Goal: Transaction & Acquisition: Subscribe to service/newsletter

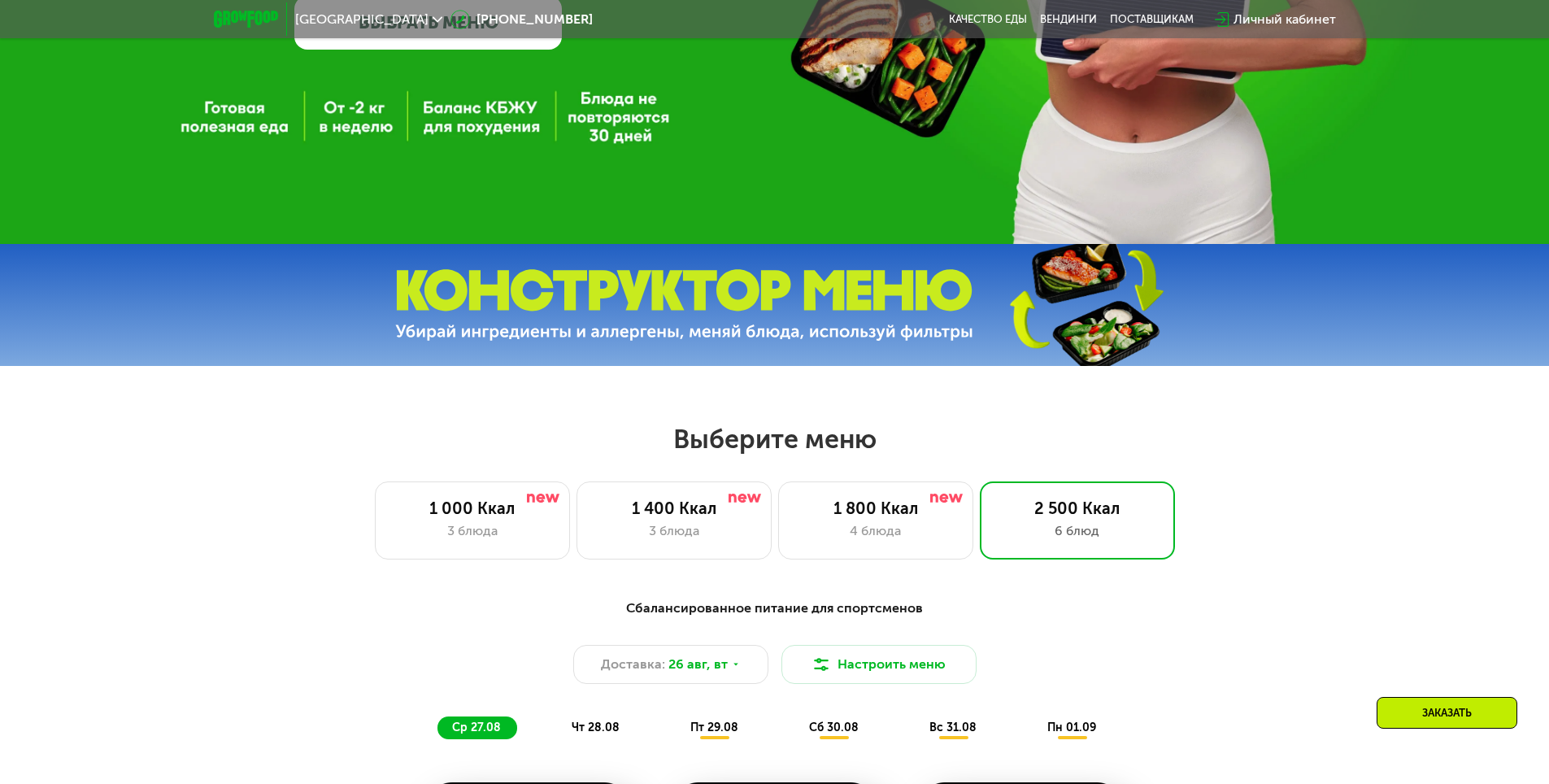
click at [1207, 537] on div "1 000 Ккал 3 блюда 1 400 Ккал 3 блюда 1 800 Ккал 4 блюда 2 500 Ккал 6 блюд" at bounding box center [775, 520] width 1446 height 78
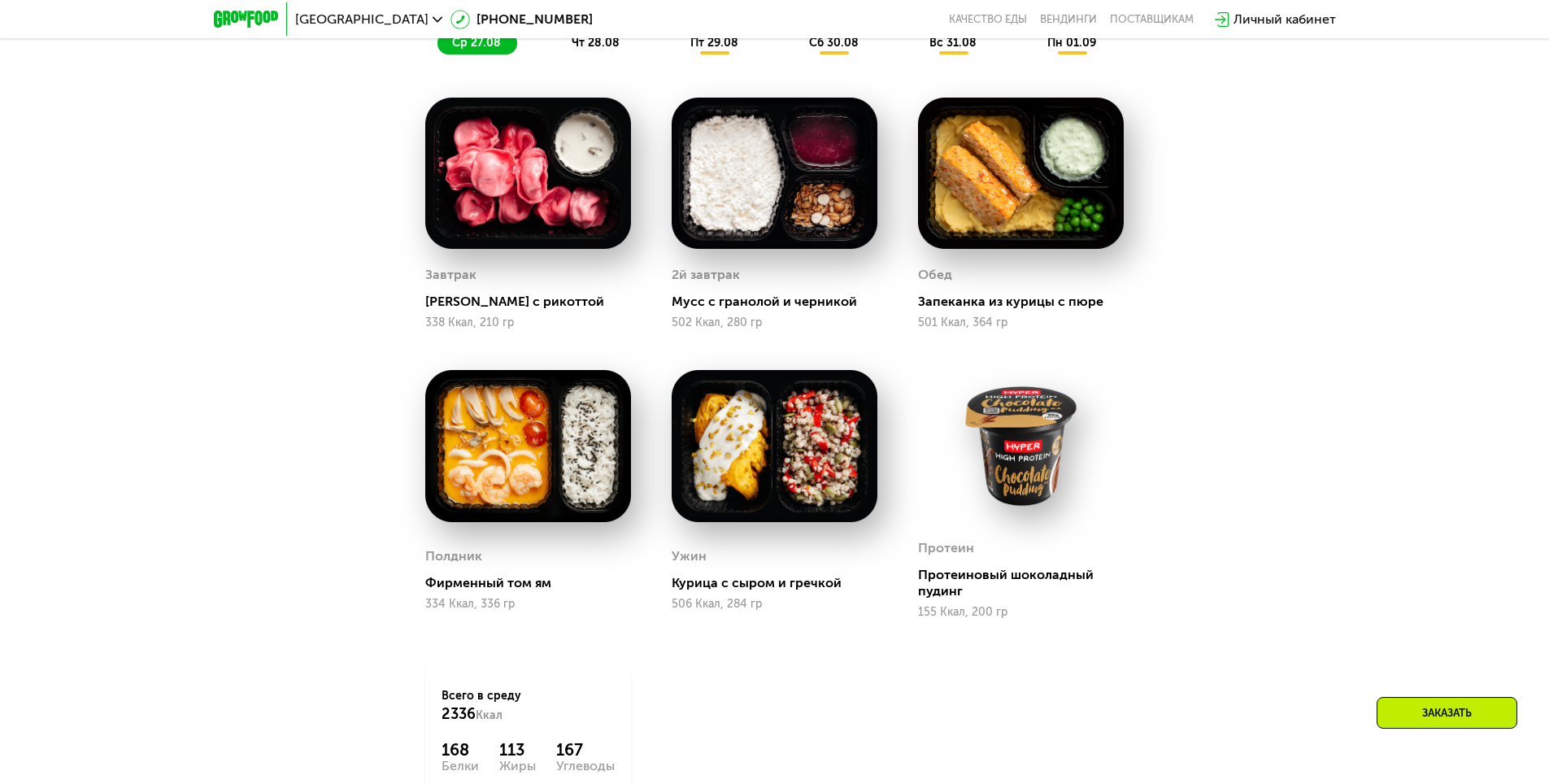
scroll to position [732, 0]
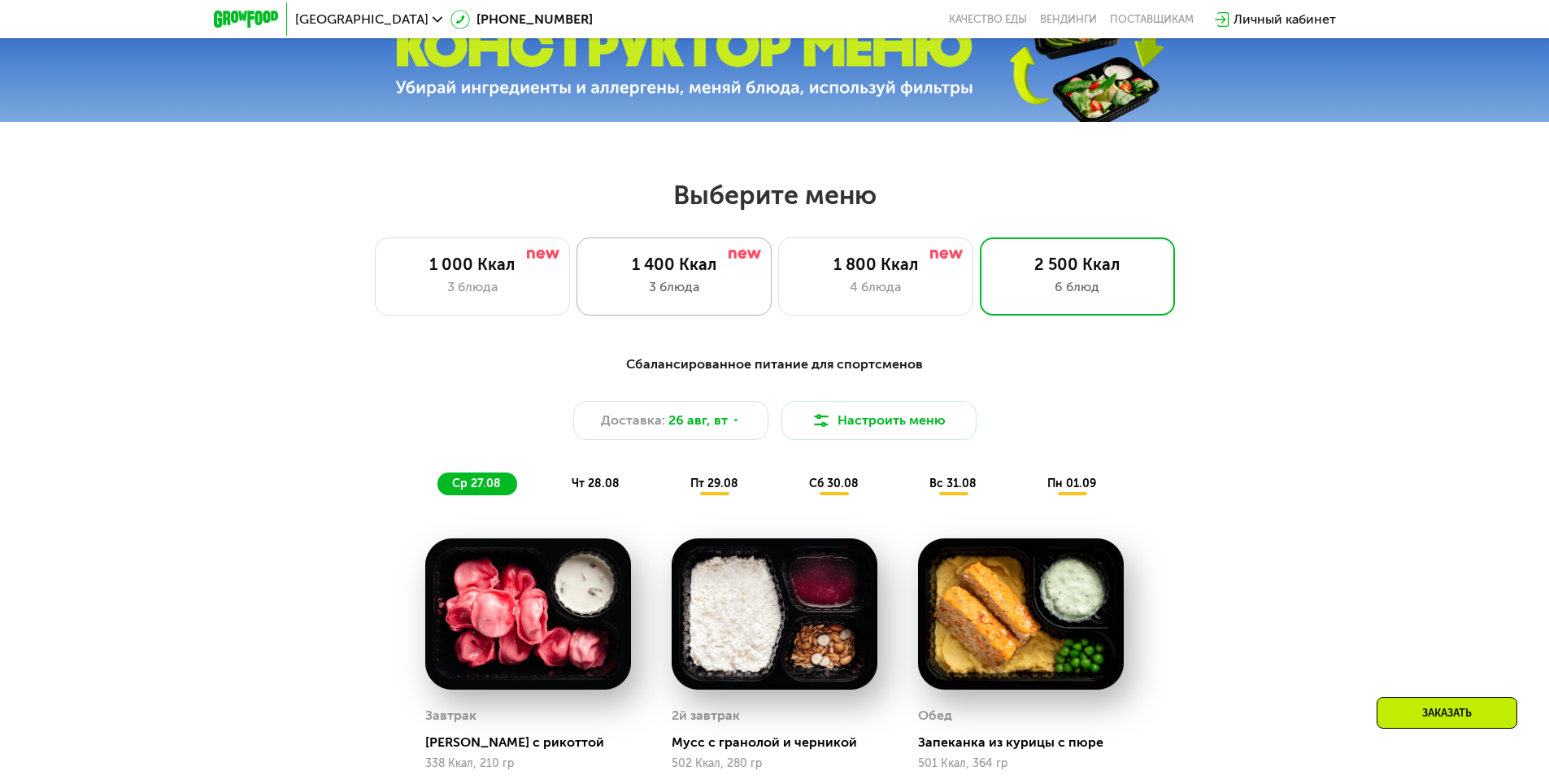
drag, startPoint x: 892, startPoint y: 300, endPoint x: 639, endPoint y: 292, distance: 253.1
click at [892, 296] on div "4 блюда" at bounding box center [876, 286] width 161 height 19
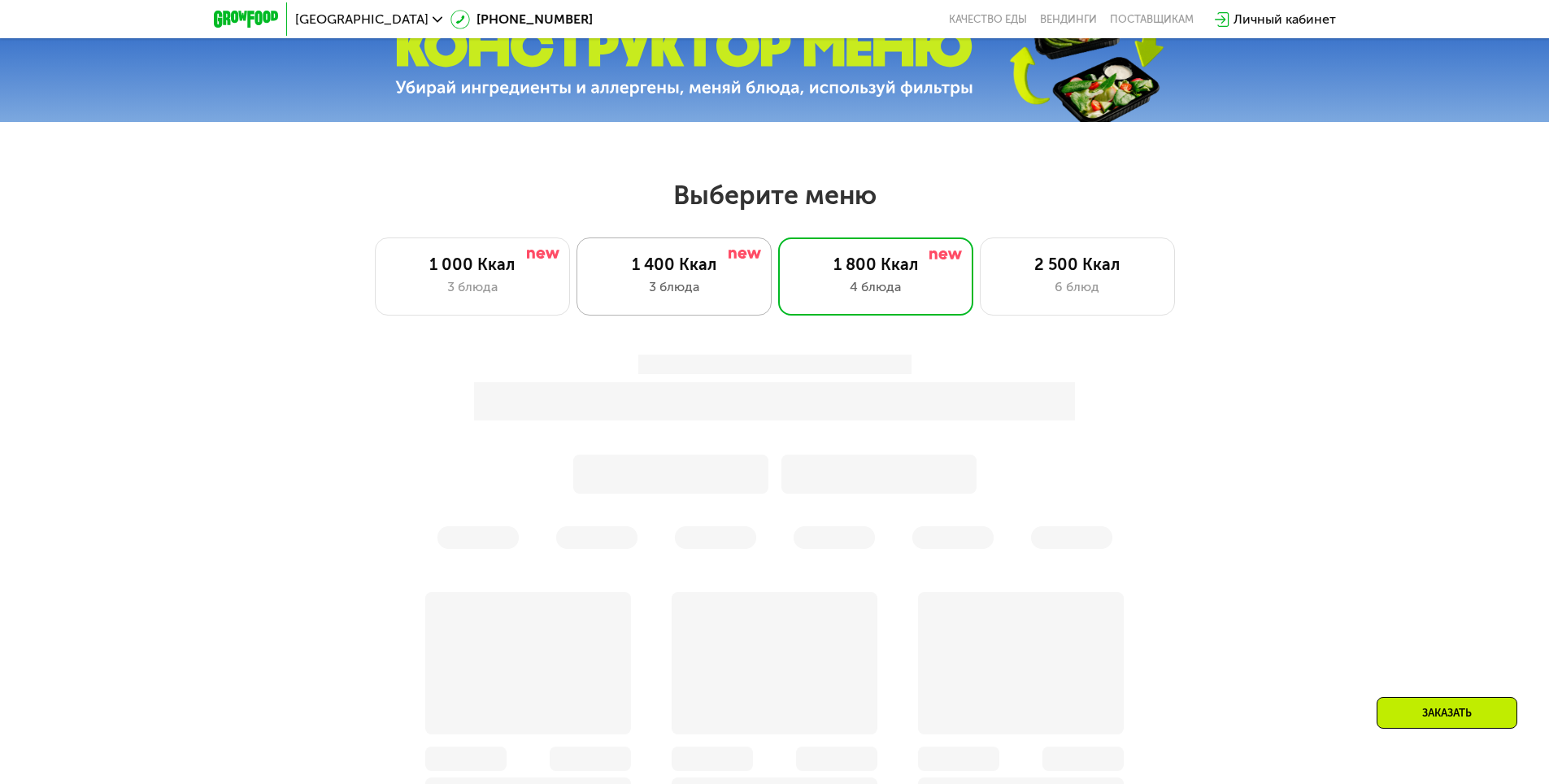
click at [626, 291] on div "3 блюда" at bounding box center [674, 286] width 161 height 19
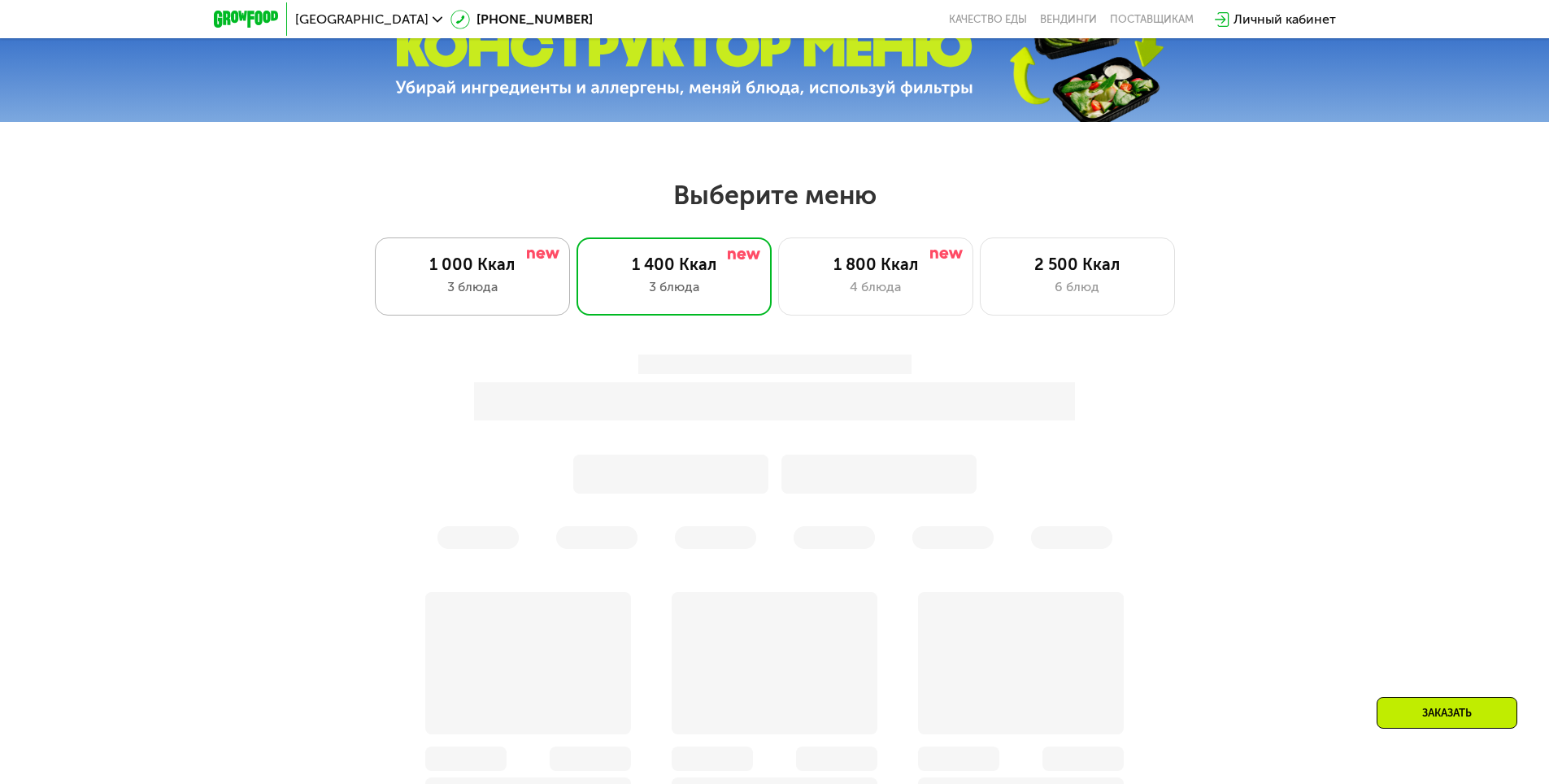
click at [436, 288] on div "3 блюда" at bounding box center [472, 286] width 161 height 19
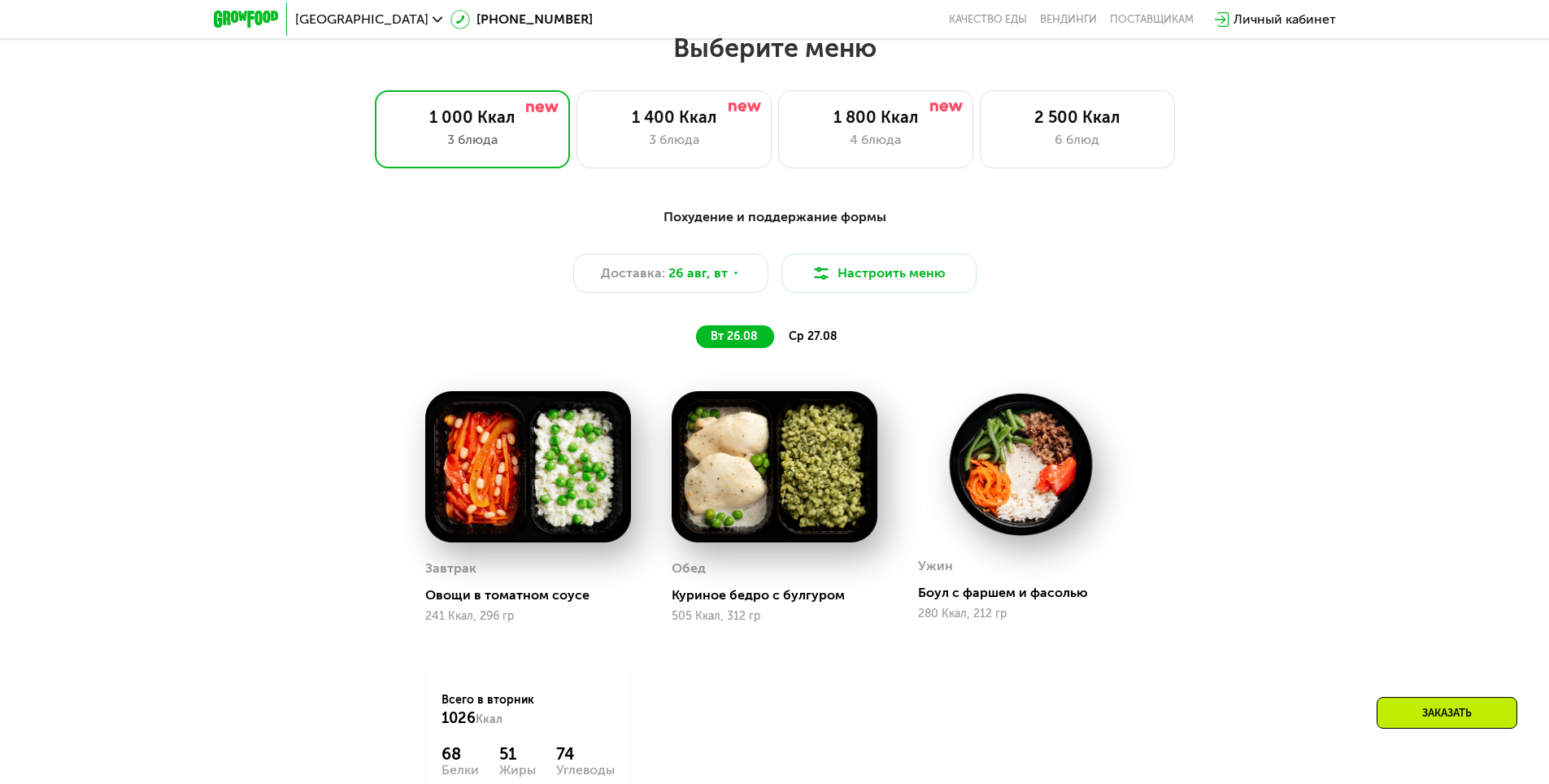
scroll to position [895, 0]
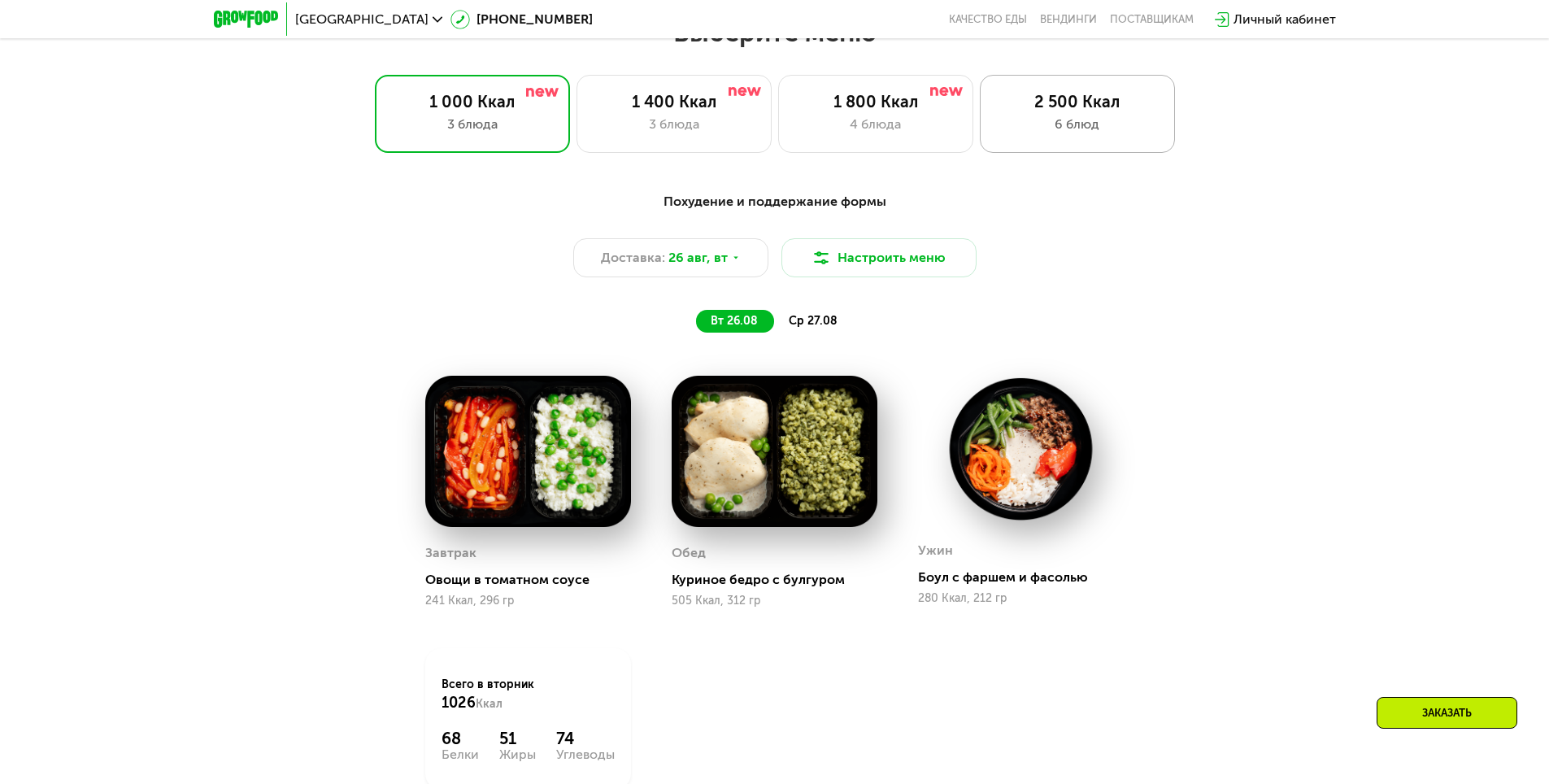
click at [1031, 118] on div "2 500 Ккал 6 блюд" at bounding box center [1077, 113] width 195 height 78
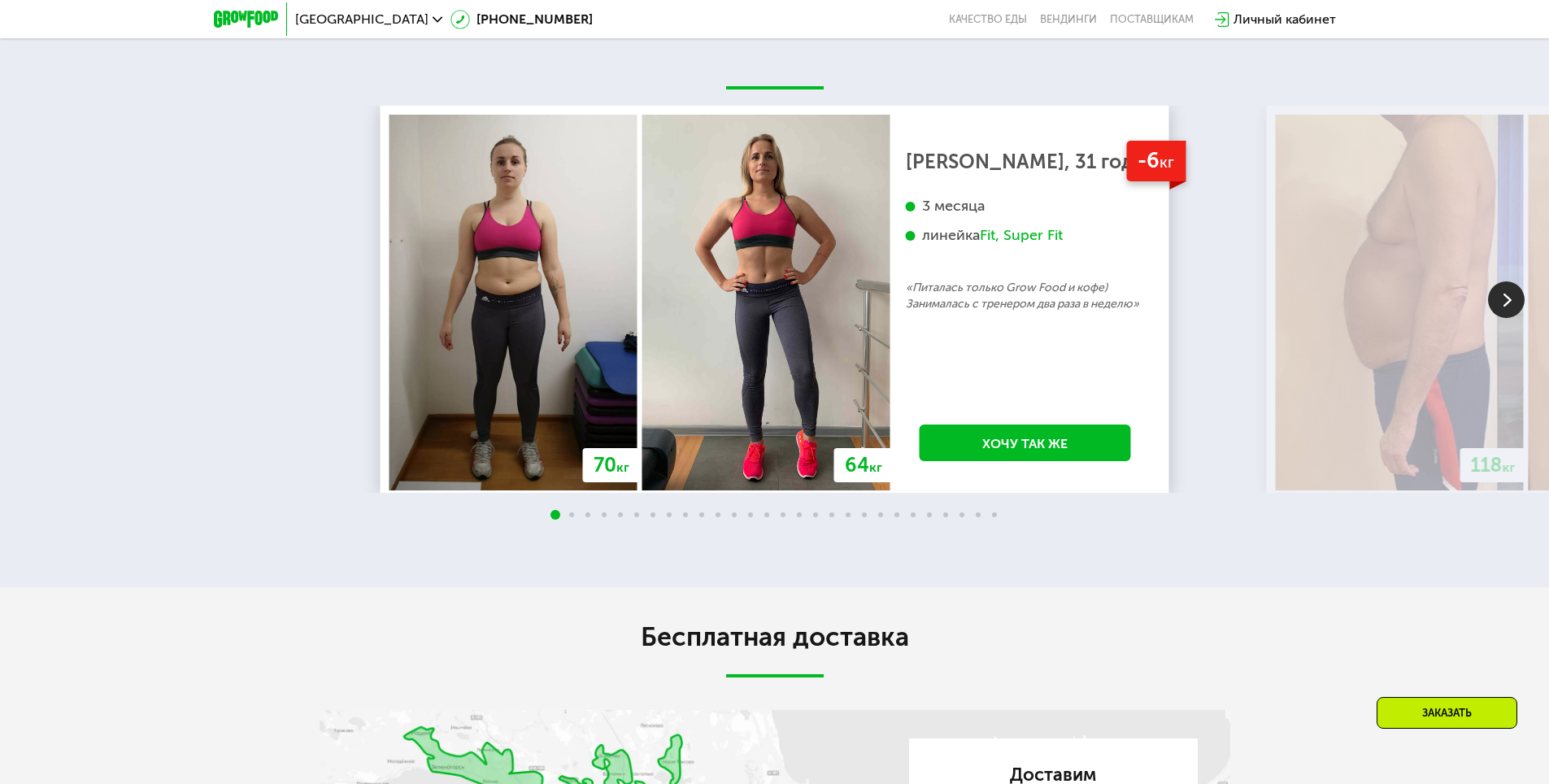
scroll to position [3335, 0]
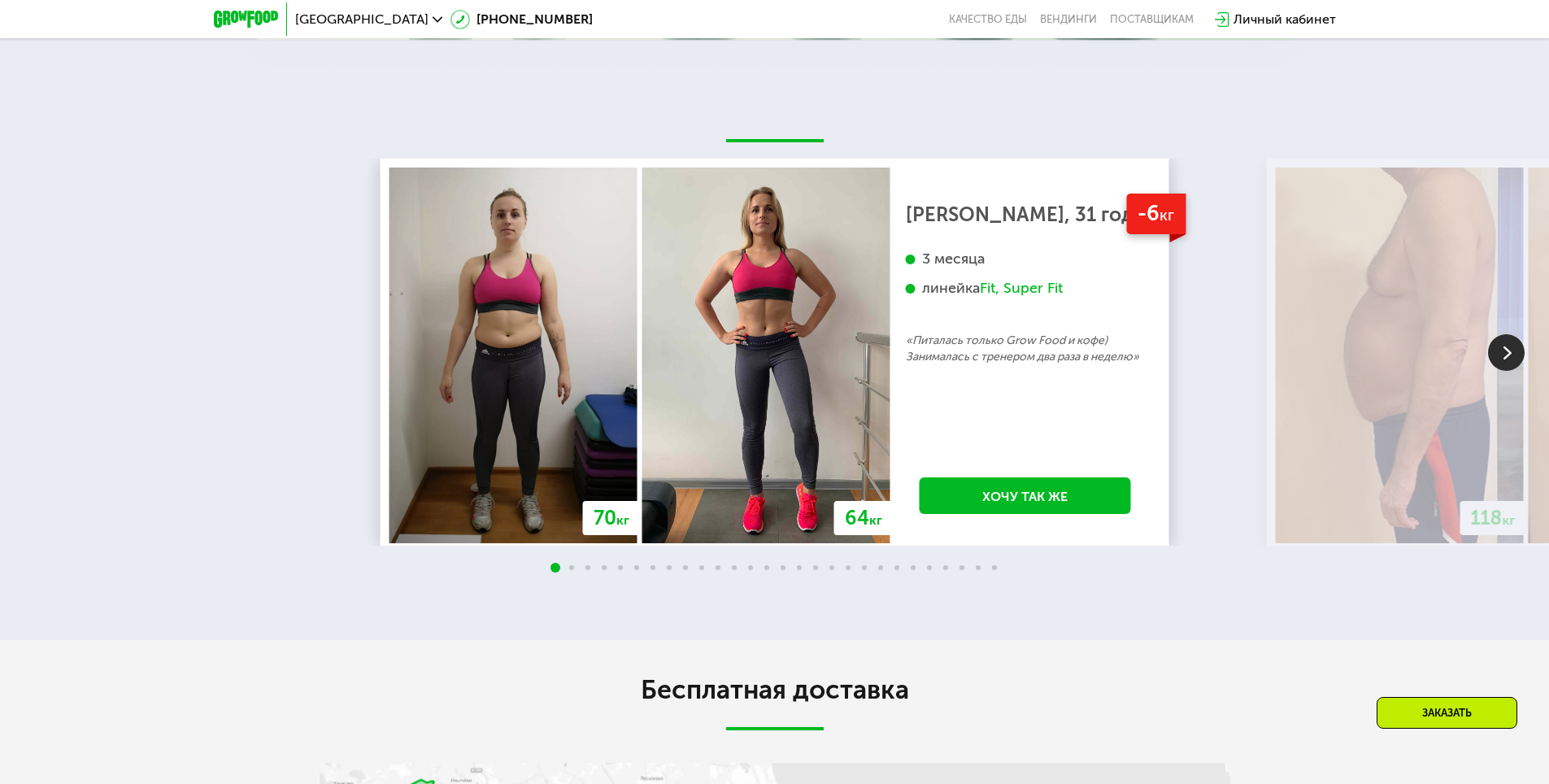
click at [1523, 343] on img at bounding box center [1507, 352] width 37 height 37
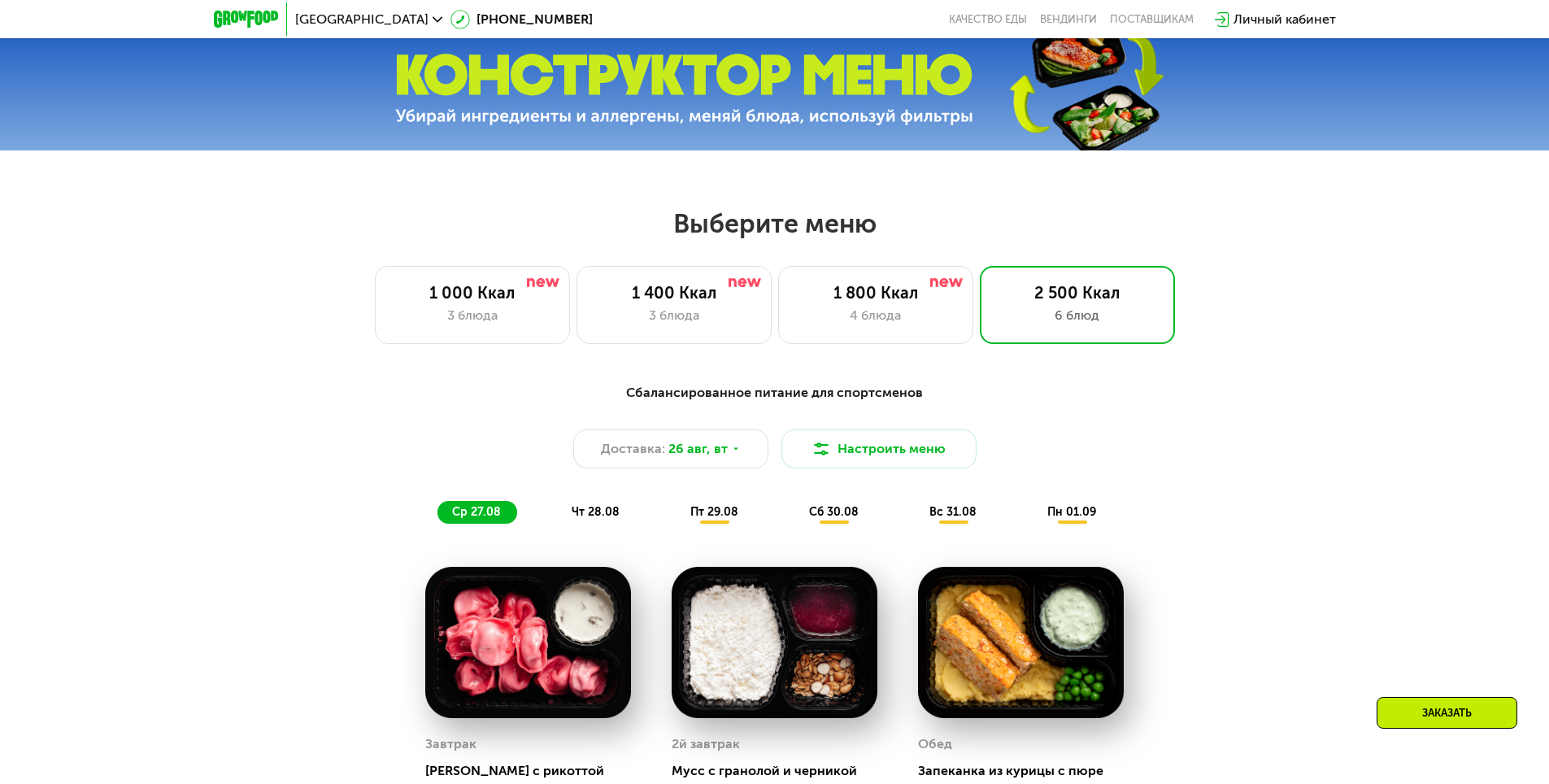
scroll to position [650, 0]
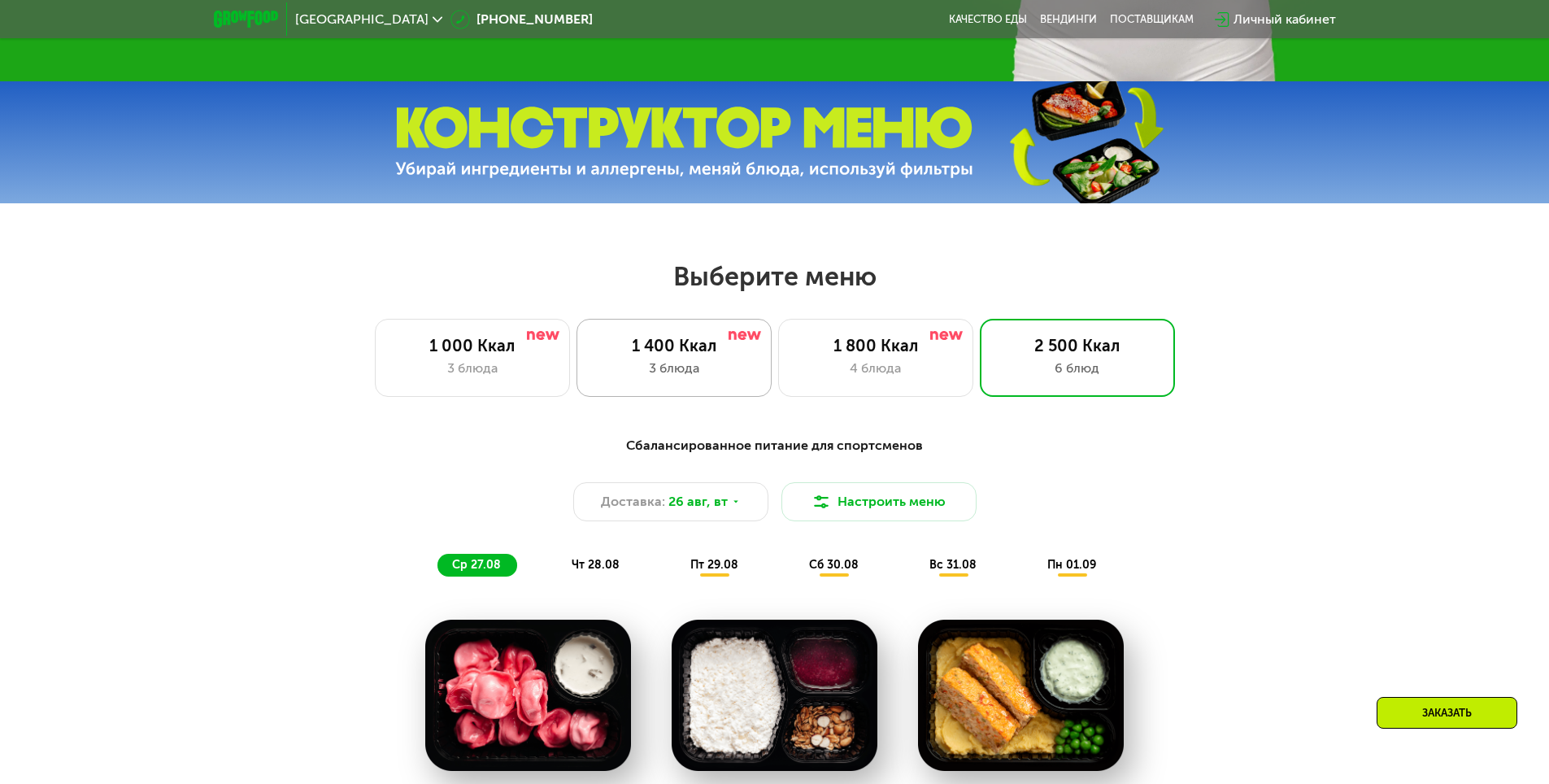
click at [576, 361] on div "1 000 Ккал 3 блюда" at bounding box center [673, 357] width 195 height 78
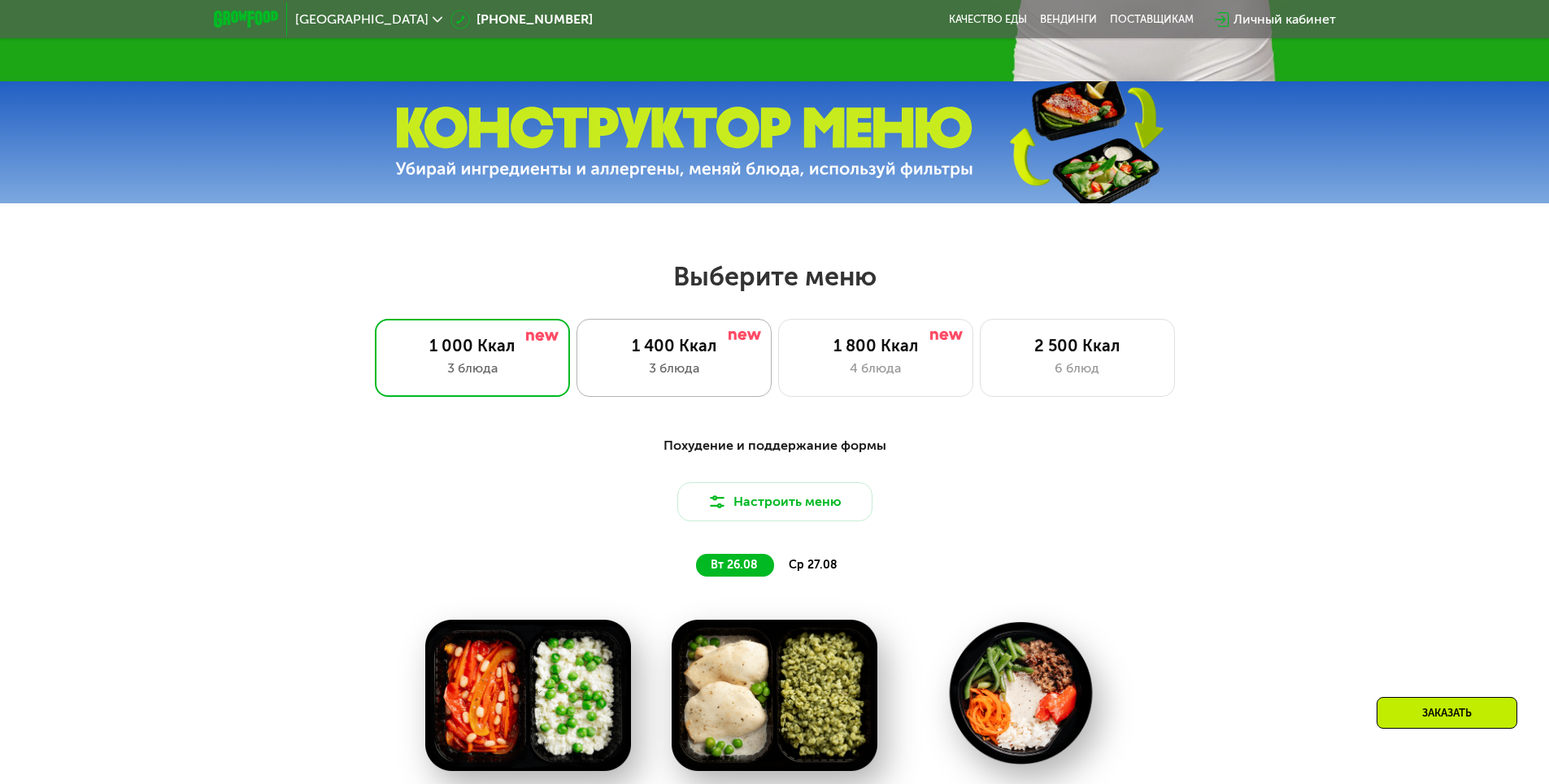
click at [779, 362] on div "1 400 Ккал 3 блюда" at bounding box center [876, 357] width 195 height 78
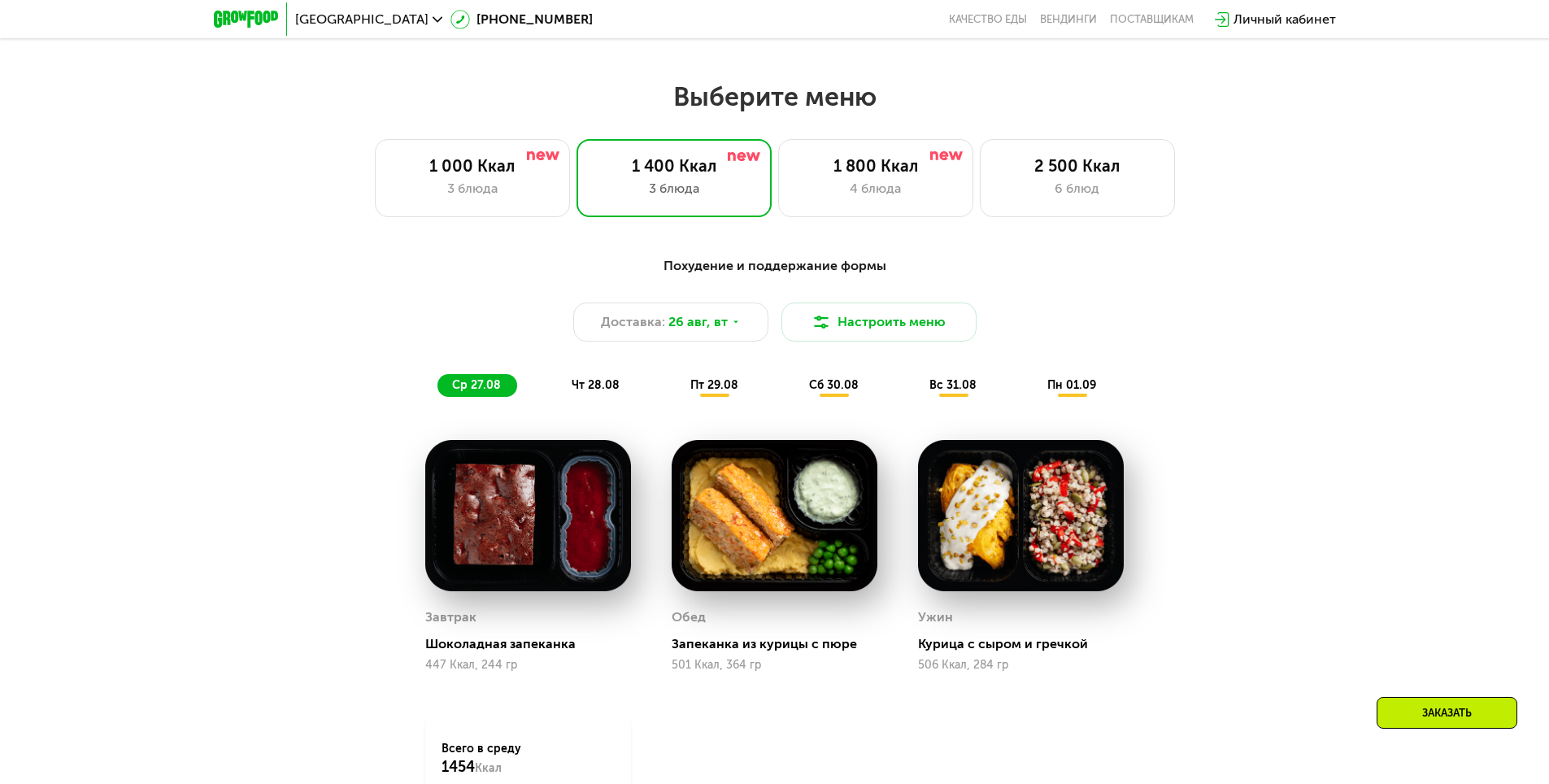
scroll to position [813, 0]
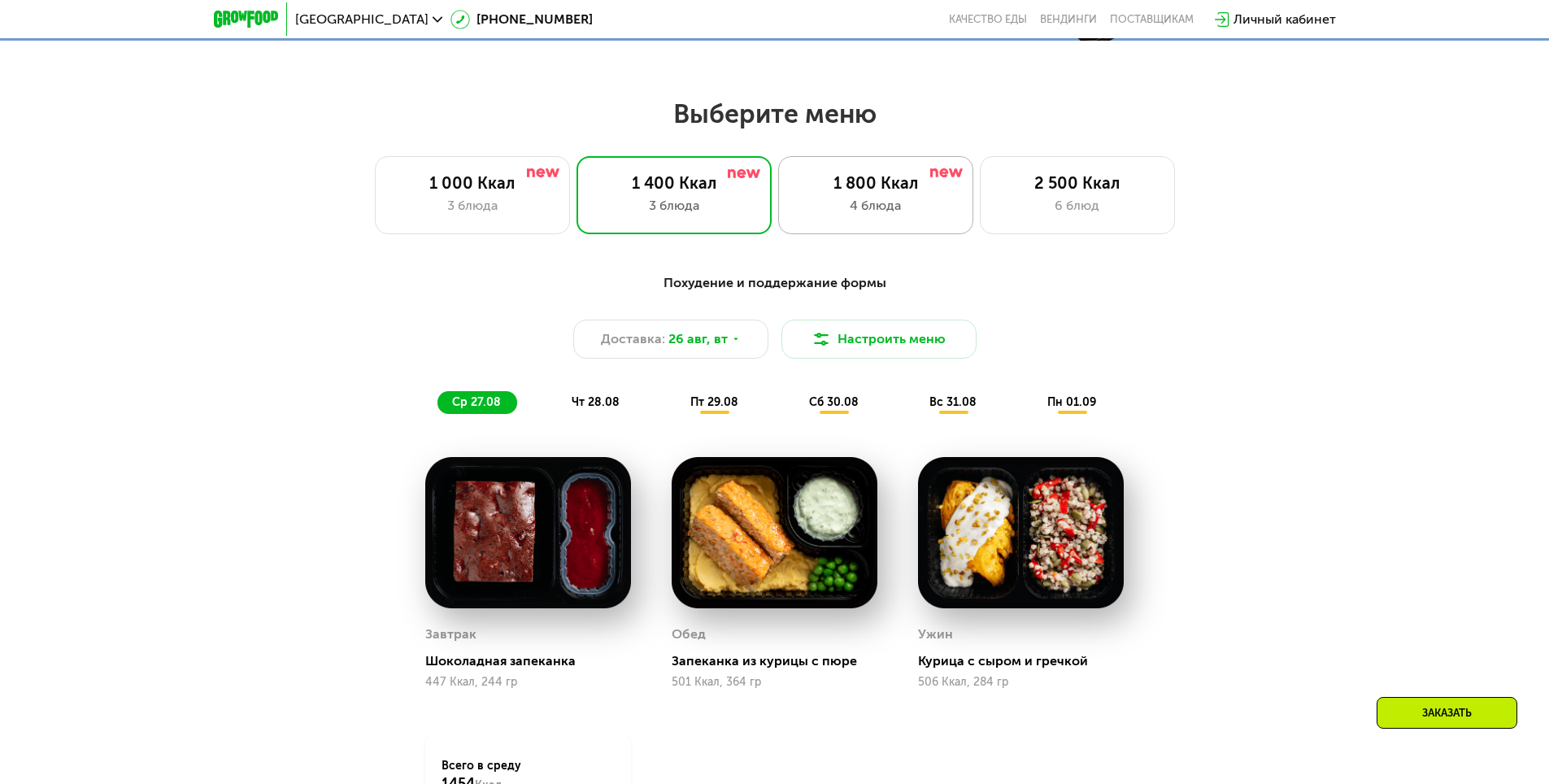
click at [919, 188] on div "1 800 Ккал" at bounding box center [876, 182] width 161 height 19
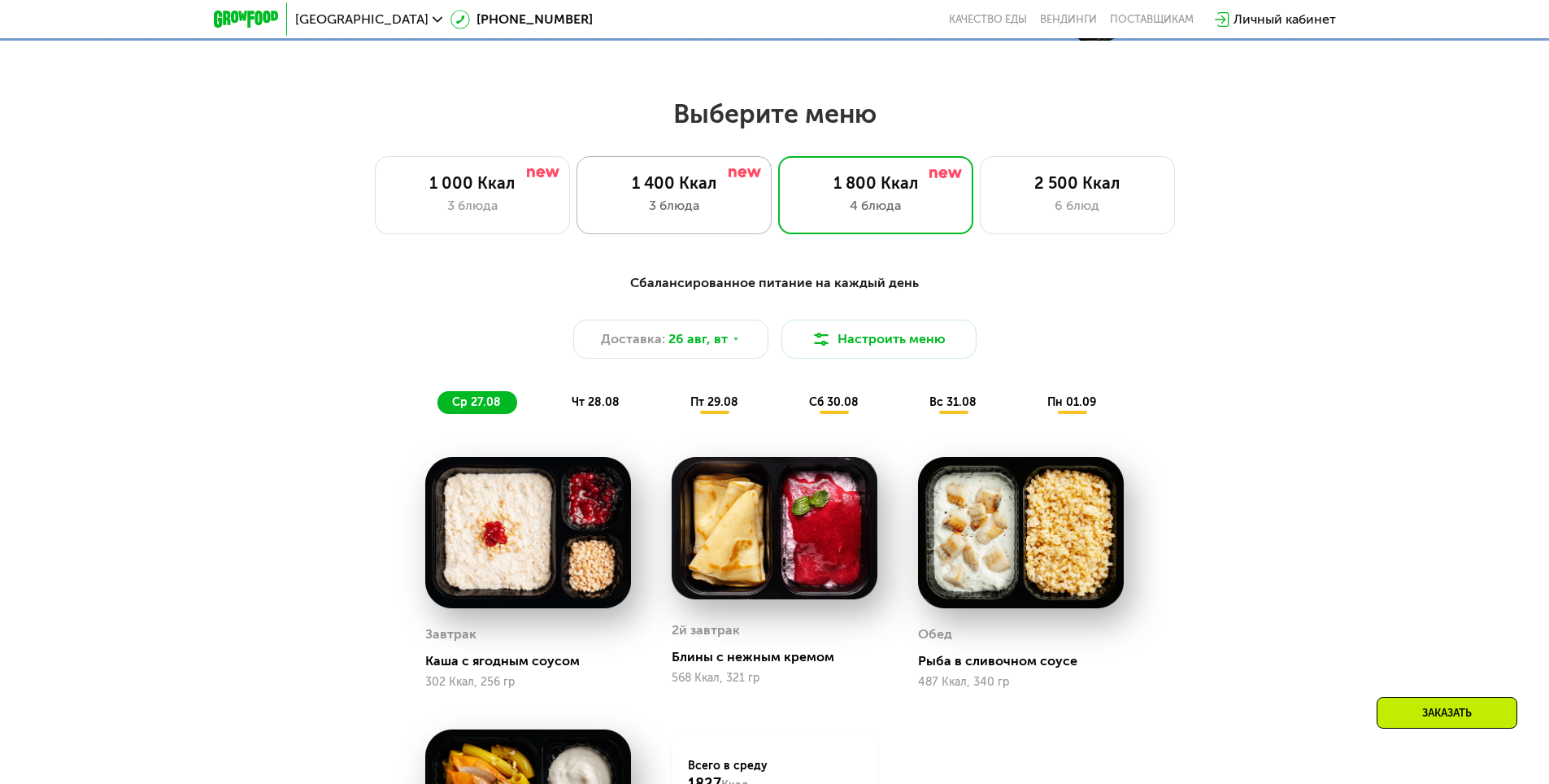
click at [779, 224] on div "1 400 Ккал 3 блюда" at bounding box center [876, 195] width 195 height 78
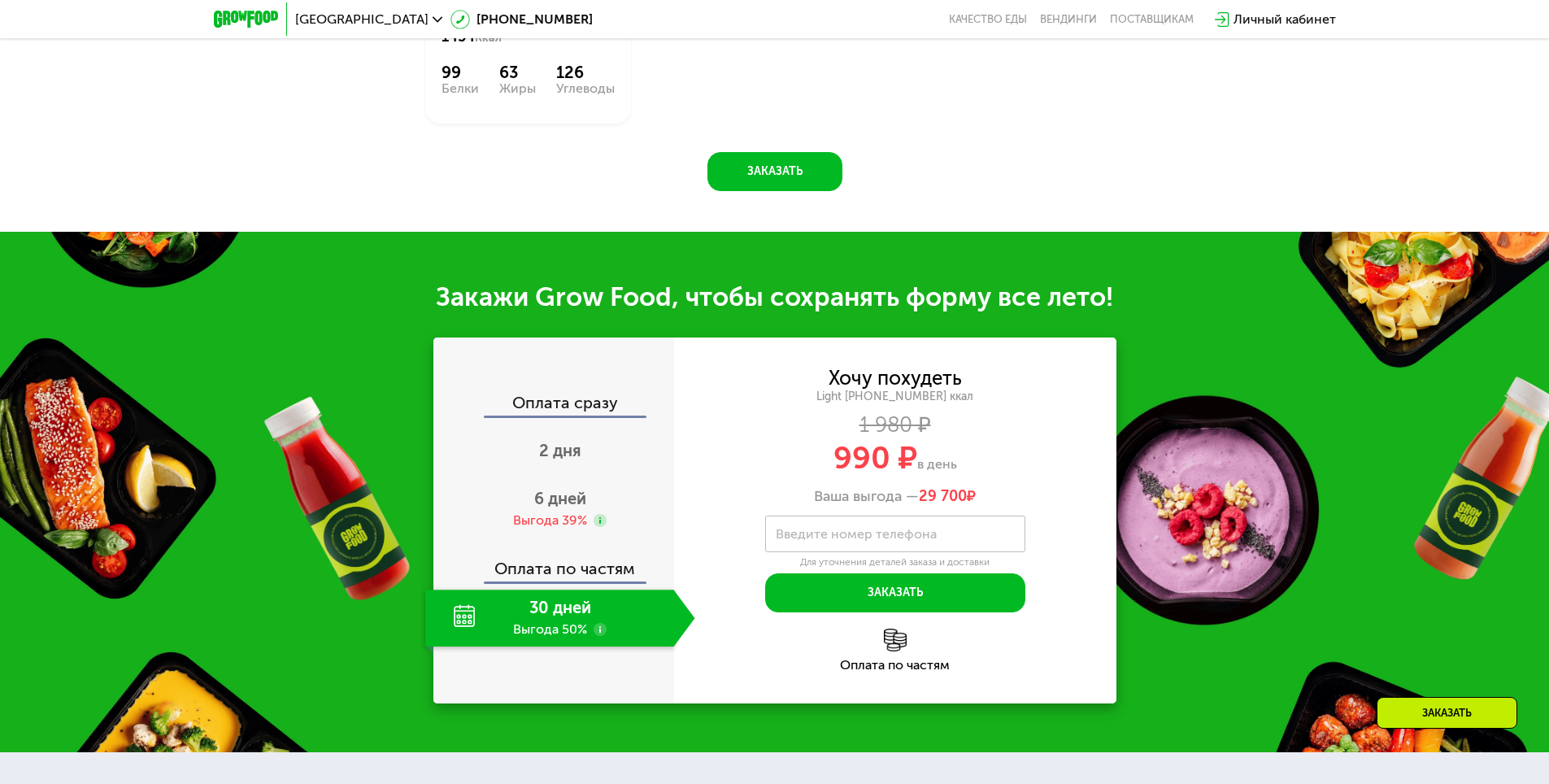
scroll to position [1564, 0]
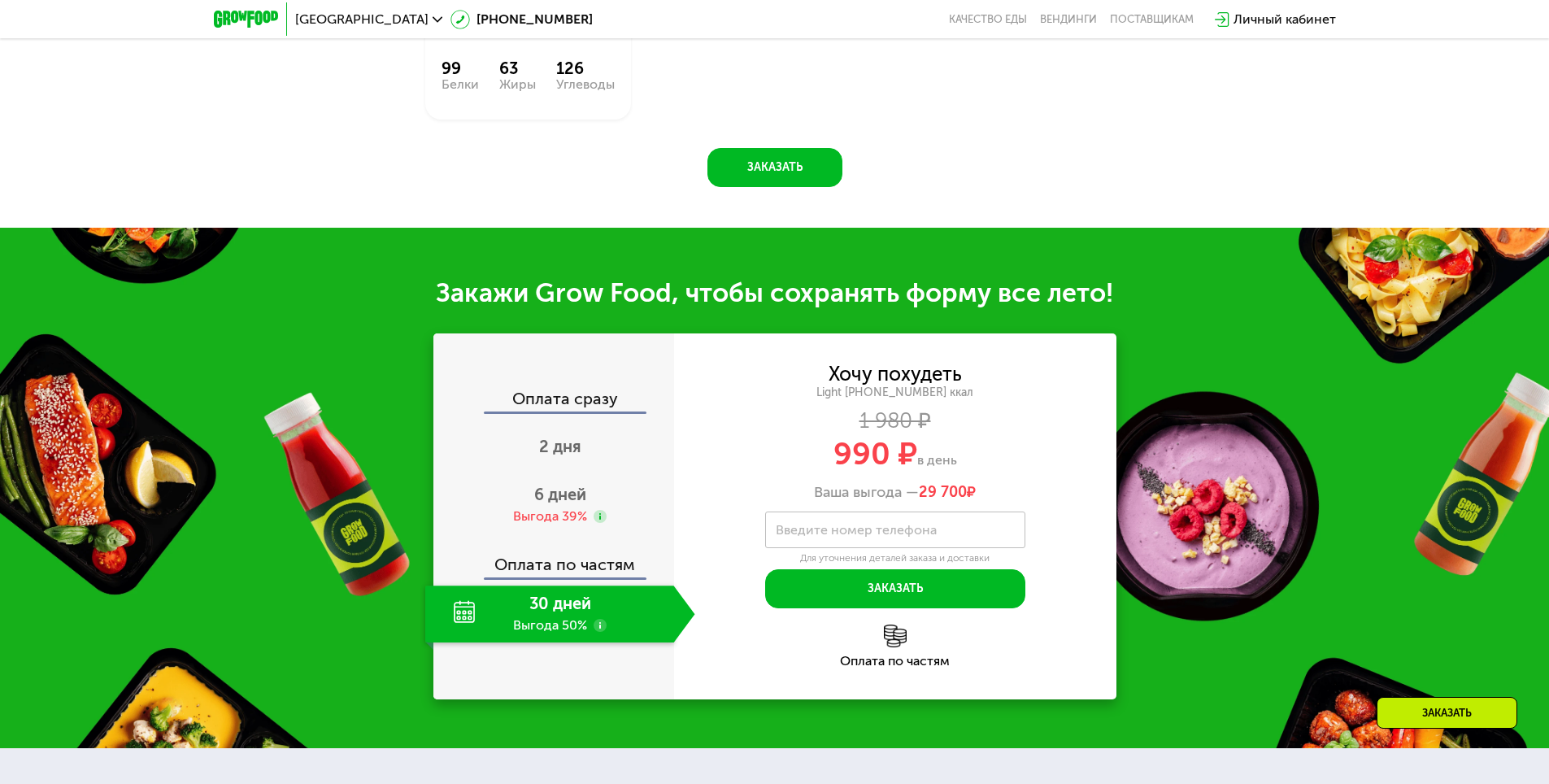
click at [1088, 543] on div "Хочу похудеть Light [PHONE_NUMBER] ккал 1 980 ₽ 990 ₽ в день Ваша выгода — 29 7…" at bounding box center [896, 487] width 443 height 243
click at [553, 442] on div "2 дня" at bounding box center [560, 448] width 270 height 57
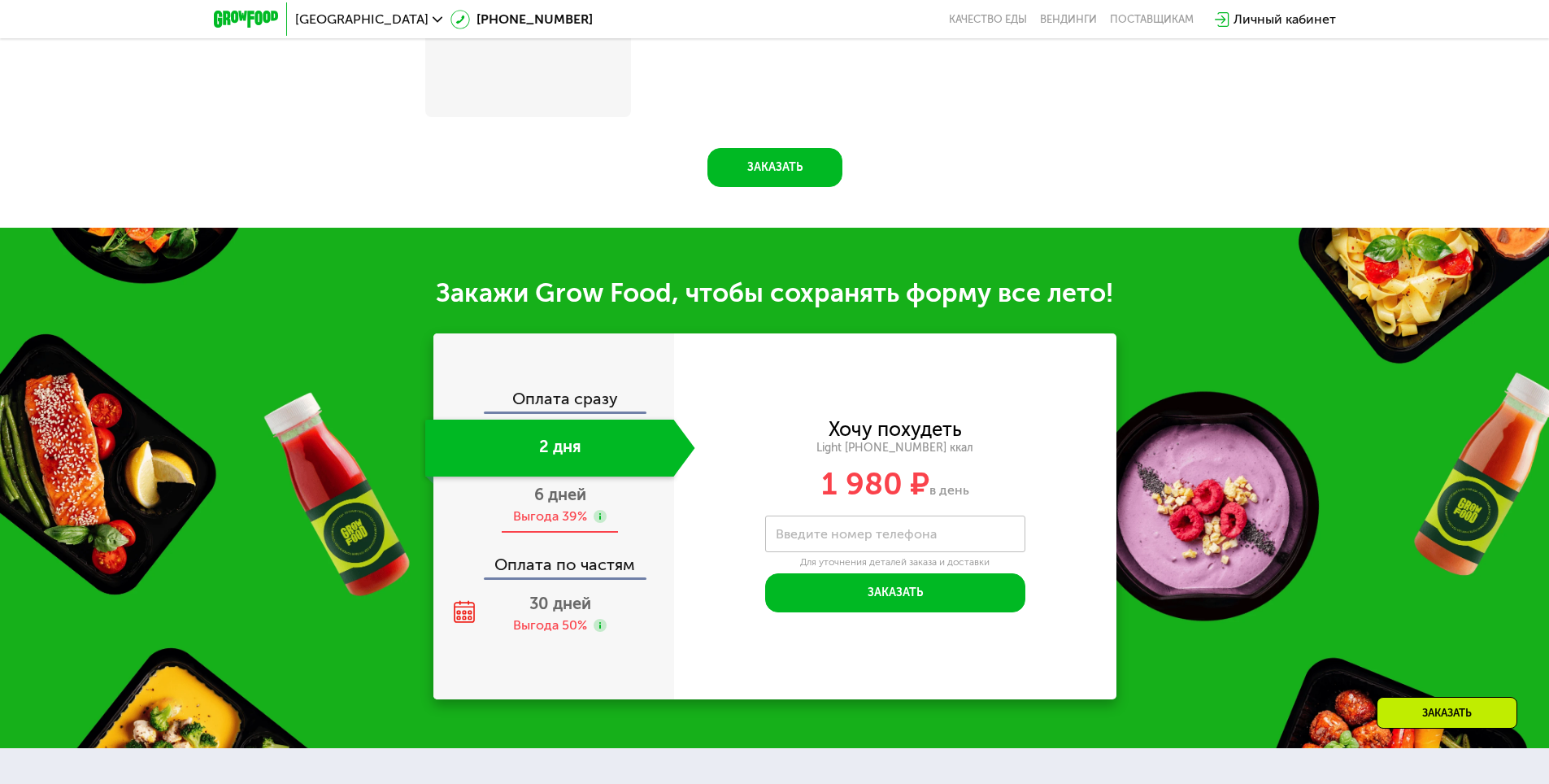
click at [619, 501] on div "6 дней Выгода 39%" at bounding box center [560, 505] width 270 height 57
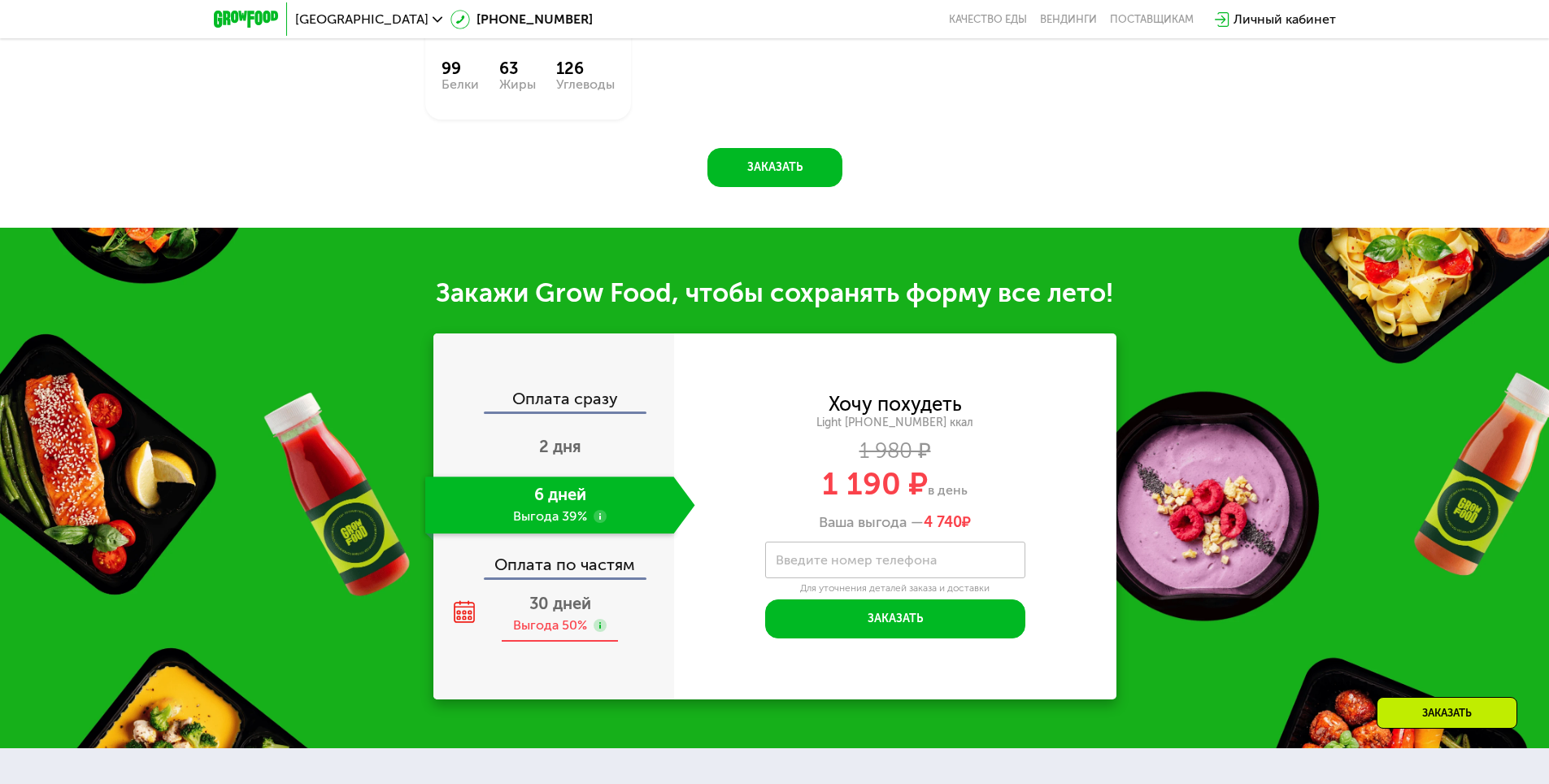
click at [592, 608] on div "30 дней Выгода 50%" at bounding box center [560, 614] width 270 height 57
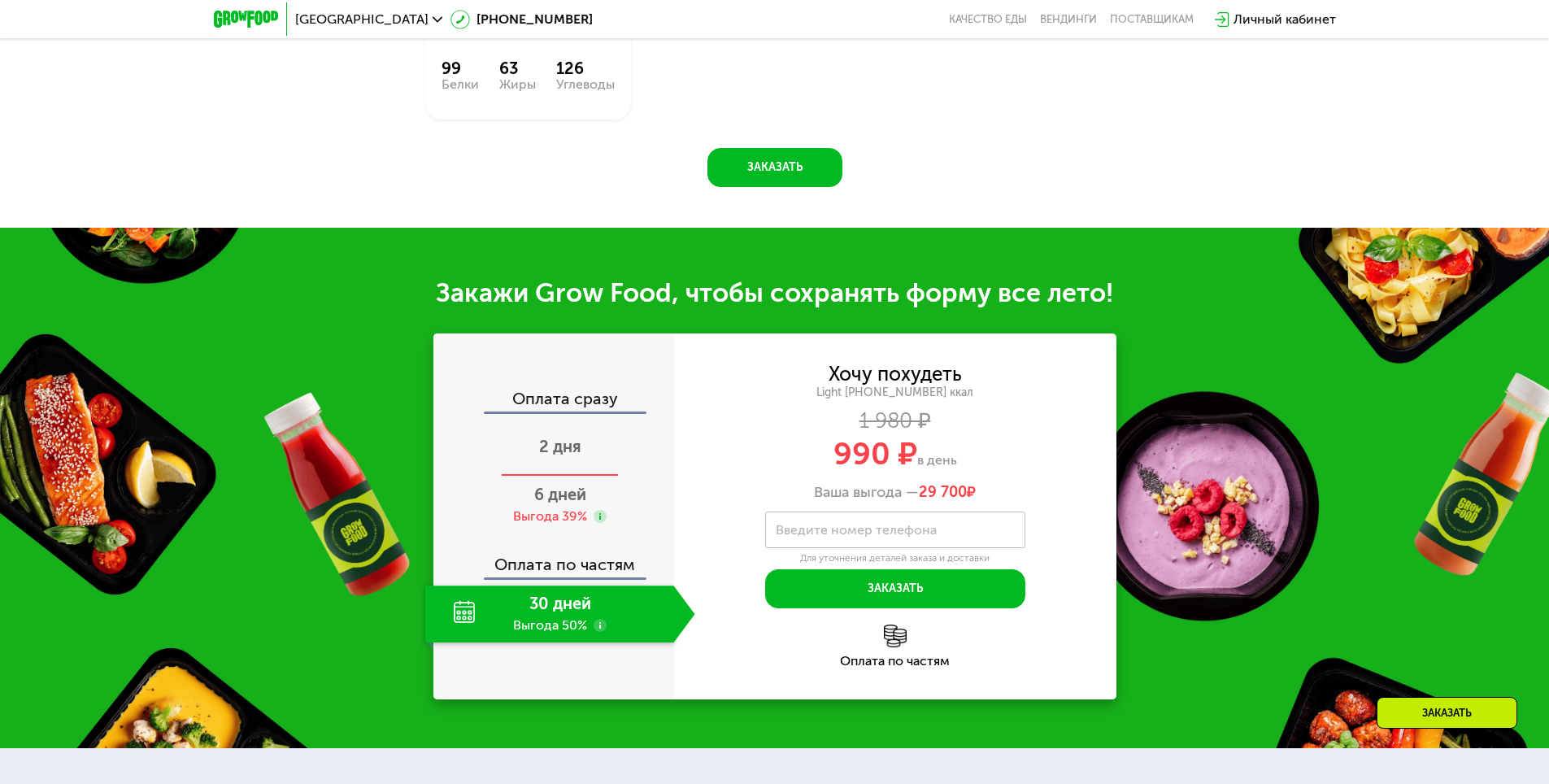
click at [593, 441] on div "2 дня" at bounding box center [560, 448] width 270 height 57
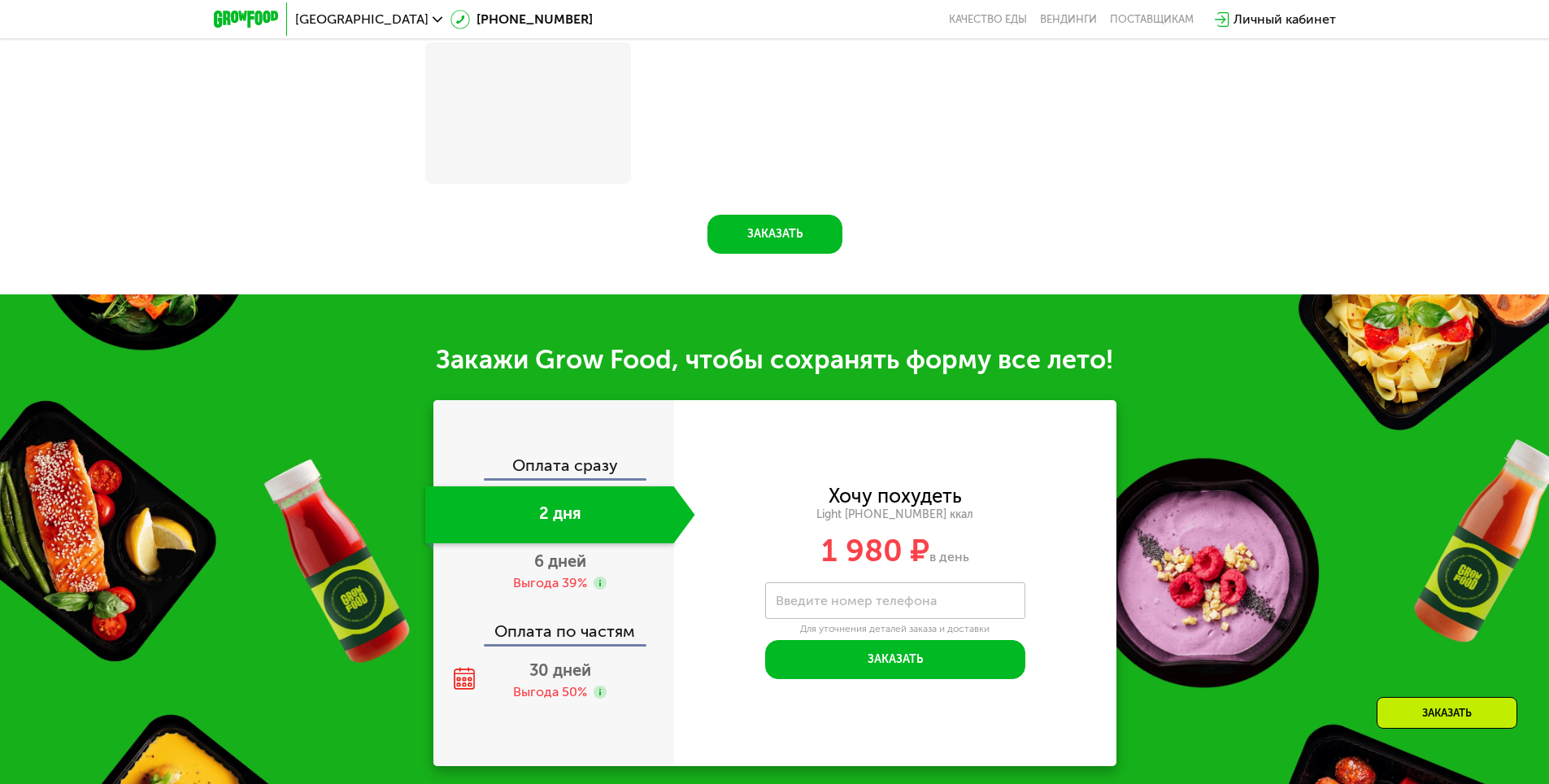
scroll to position [1564, 0]
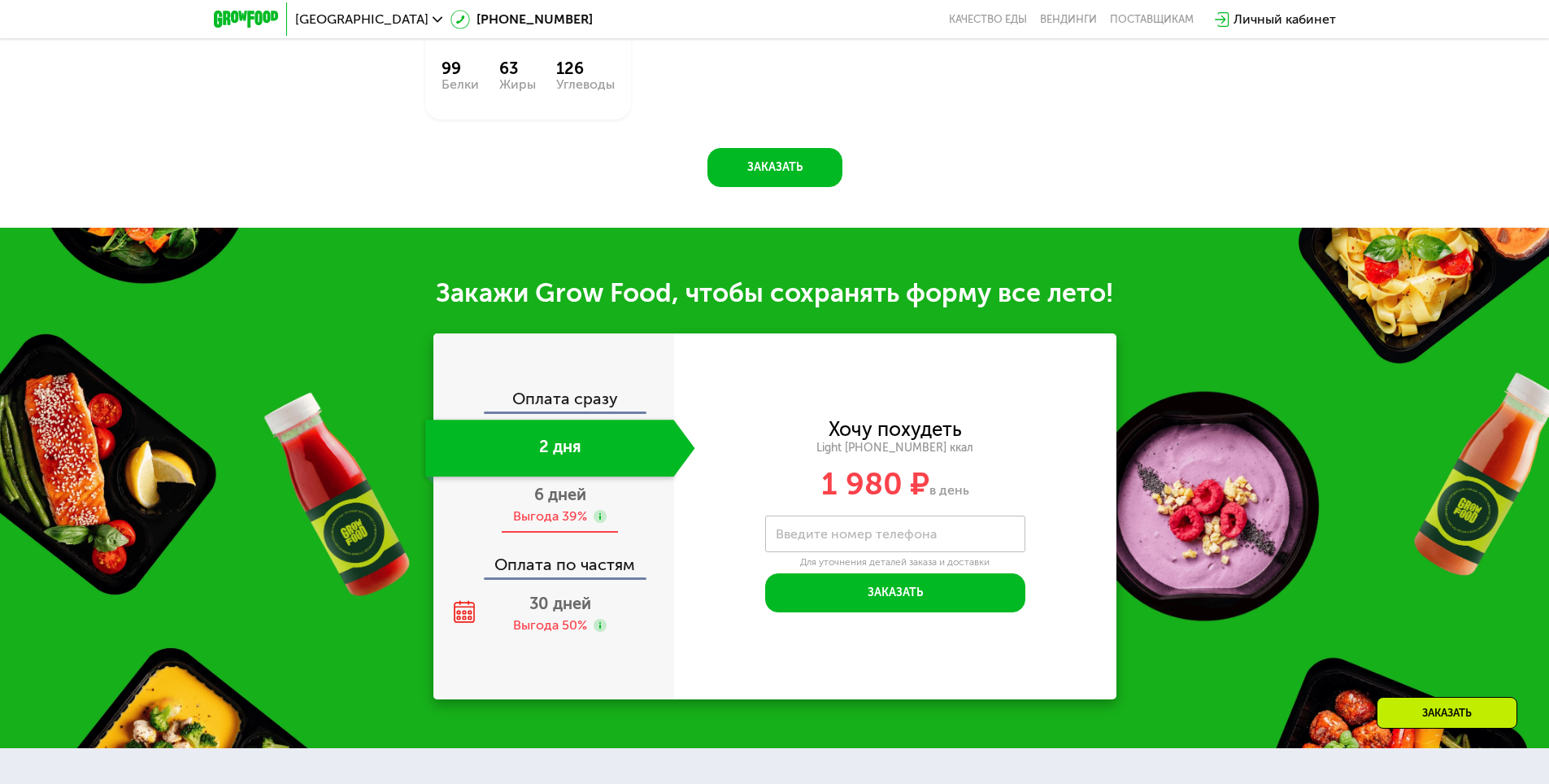
click at [608, 512] on div "6 дней Выгода 39%" at bounding box center [560, 505] width 270 height 57
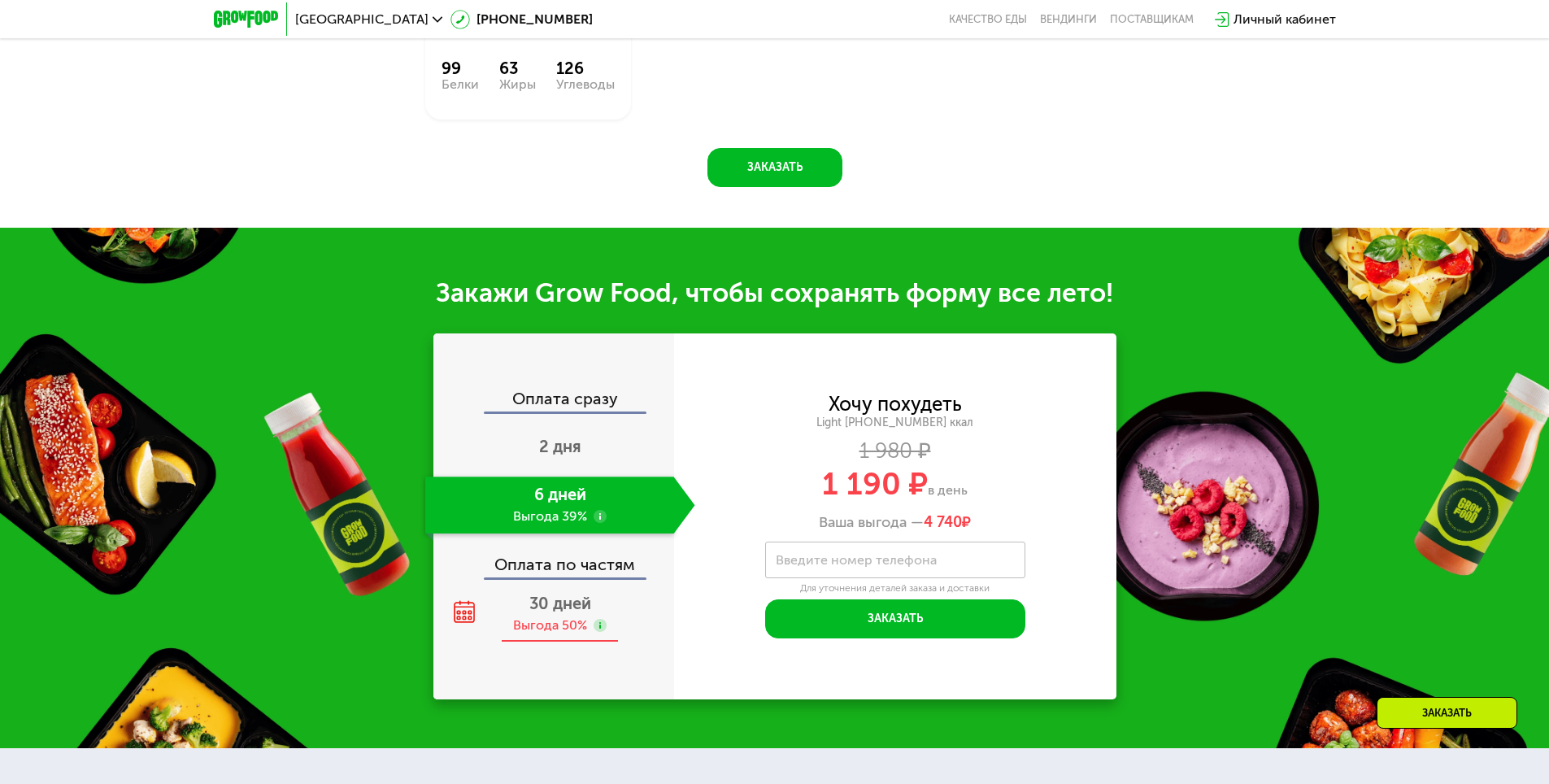
click at [598, 632] on use at bounding box center [600, 625] width 13 height 13
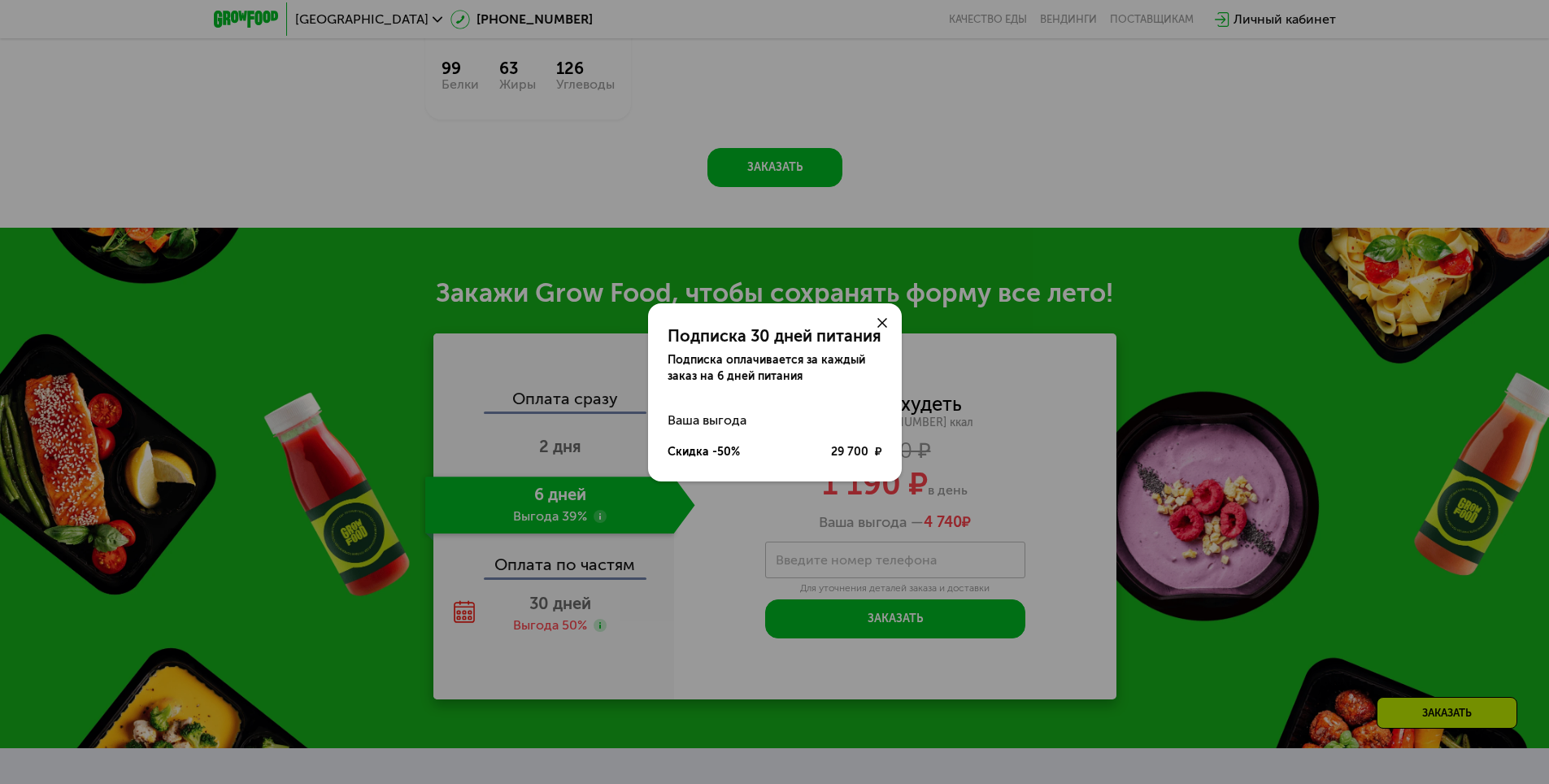
click at [566, 634] on div "Подписка 30 дней питания Подписка оплачивается за каждый заказ на 6 дней питани…" at bounding box center [774, 392] width 1549 height 784
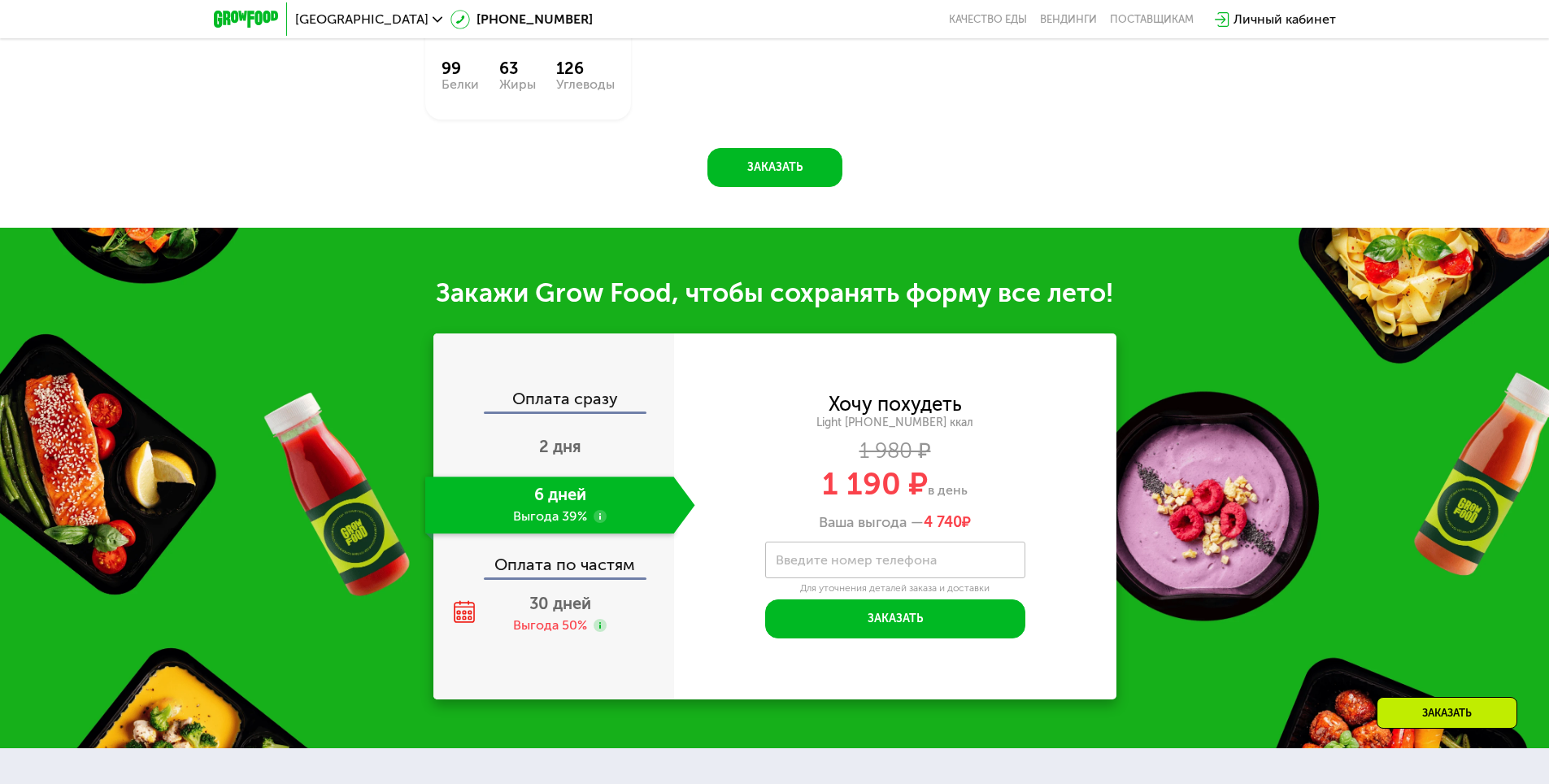
click at [554, 606] on span "30 дней" at bounding box center [561, 603] width 62 height 19
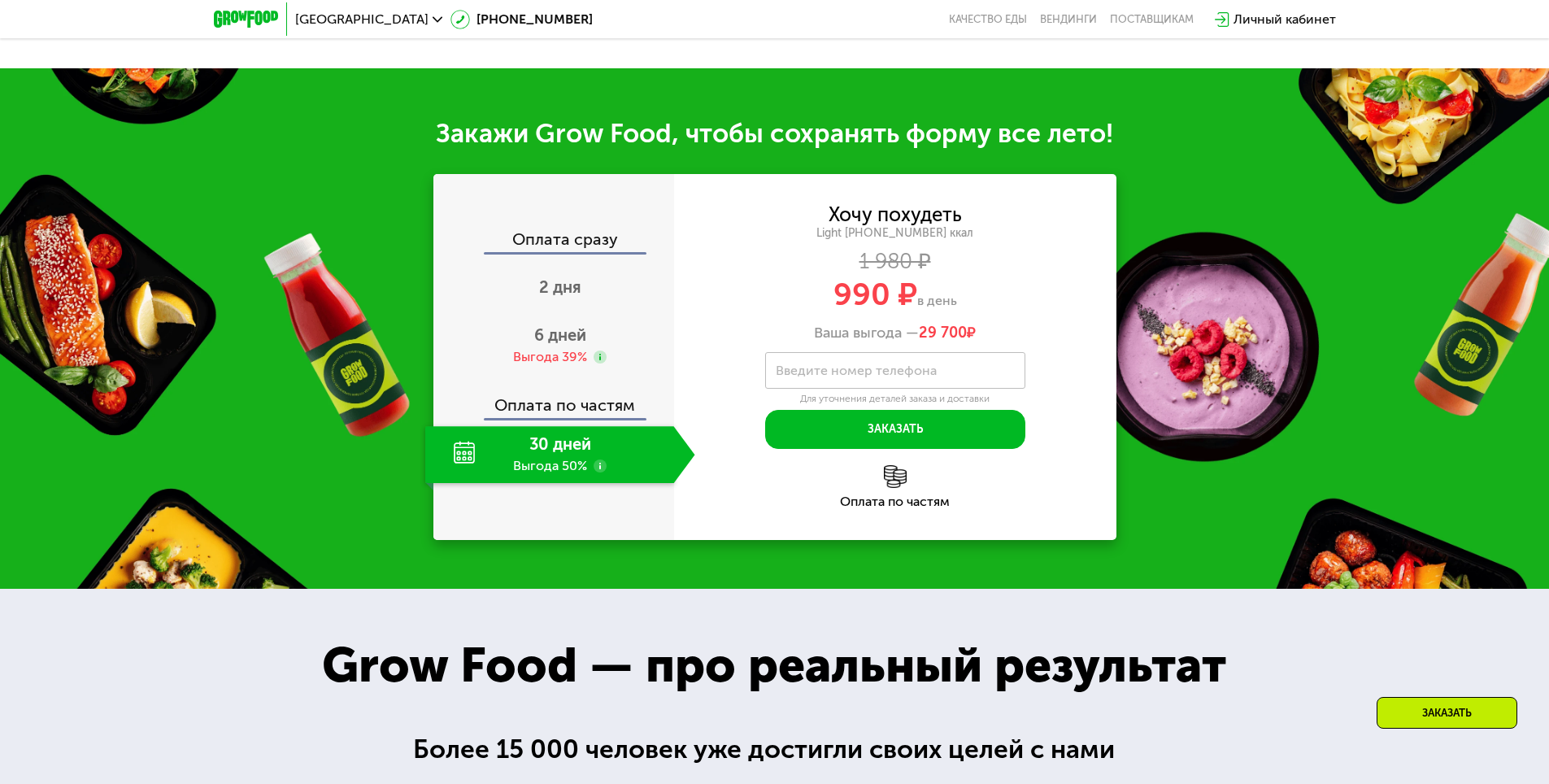
scroll to position [1727, 0]
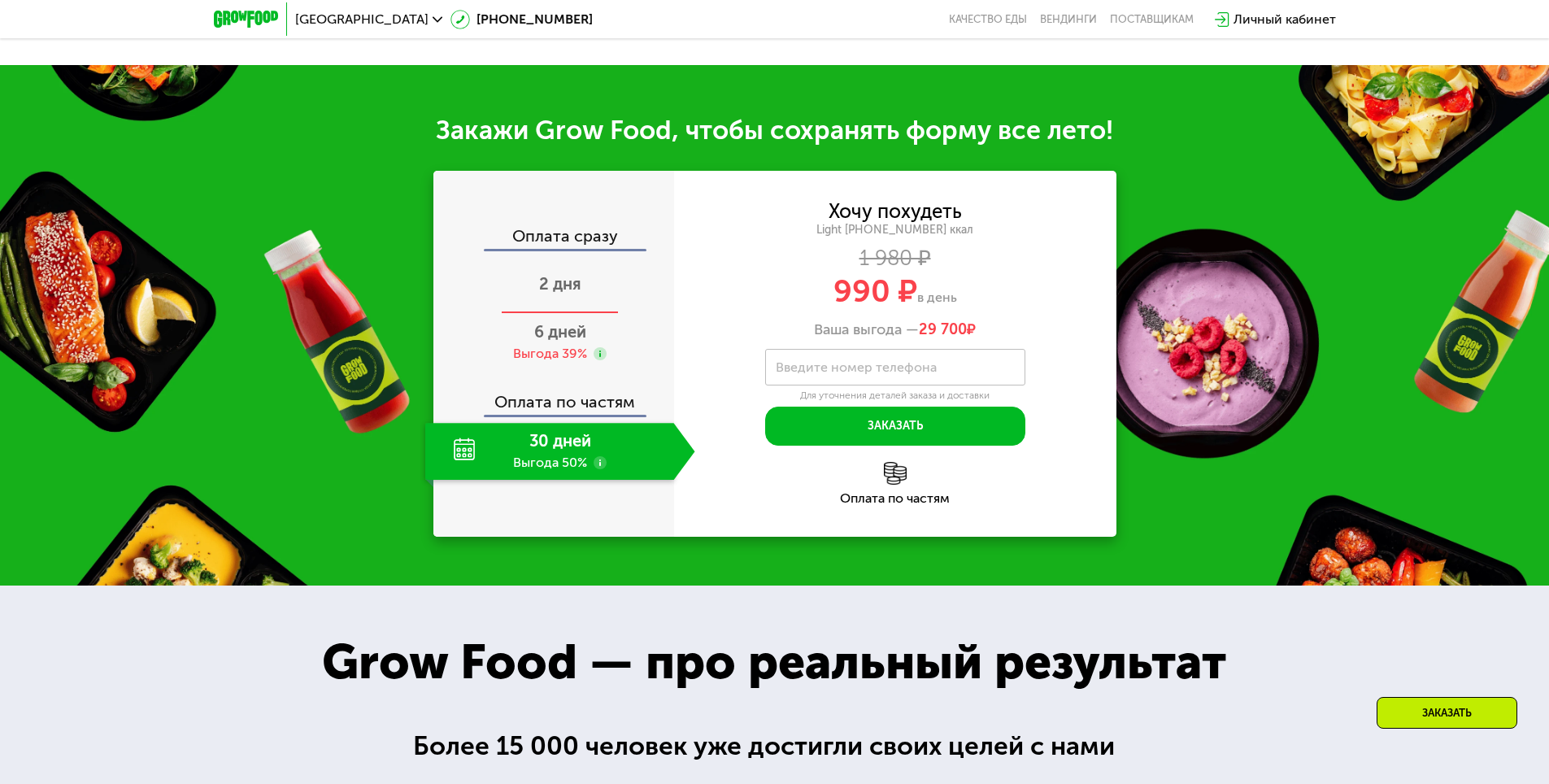
click at [586, 293] on div "2 дня" at bounding box center [560, 285] width 270 height 57
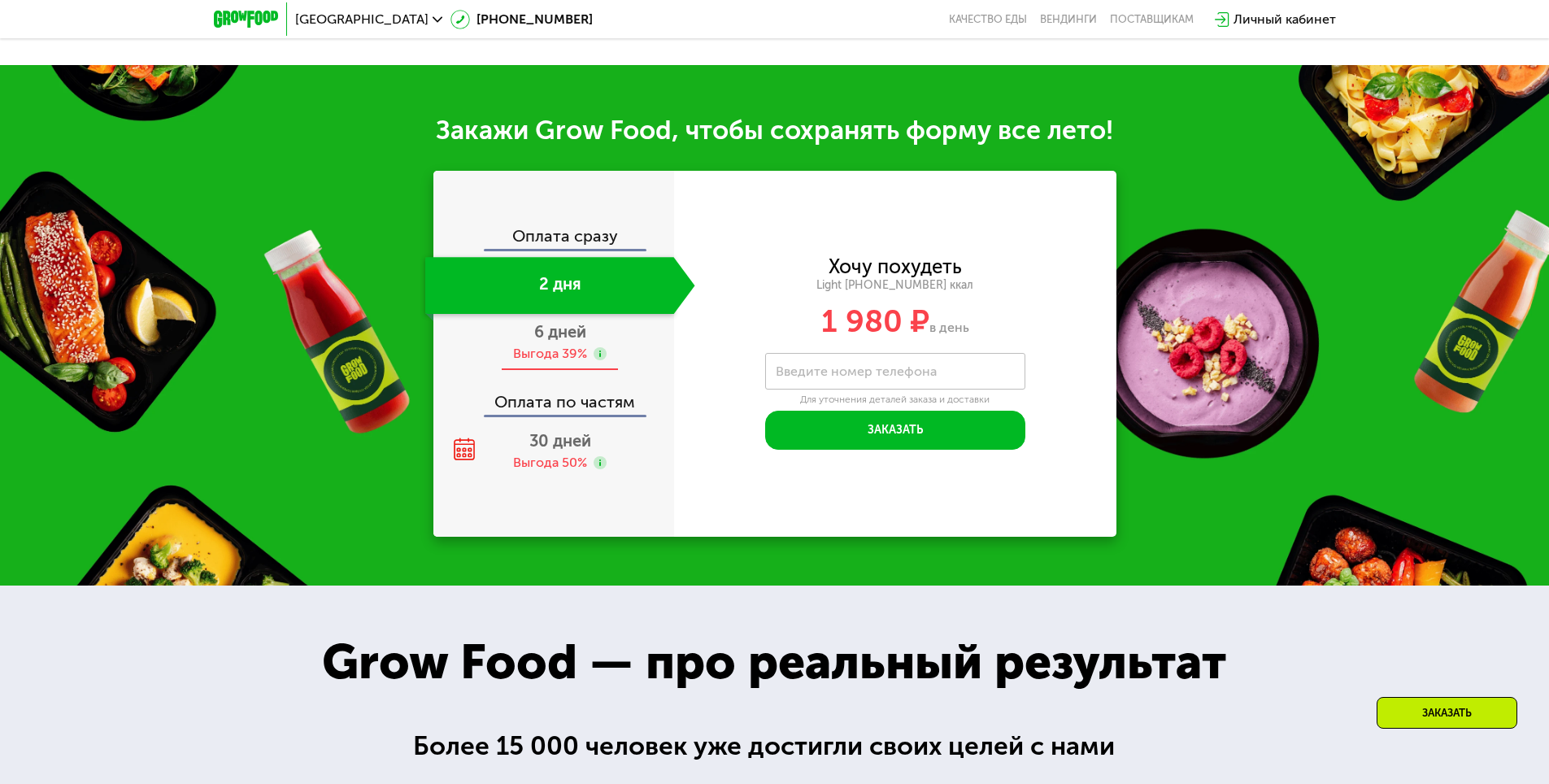
click at [557, 341] on span "6 дней" at bounding box center [560, 331] width 52 height 19
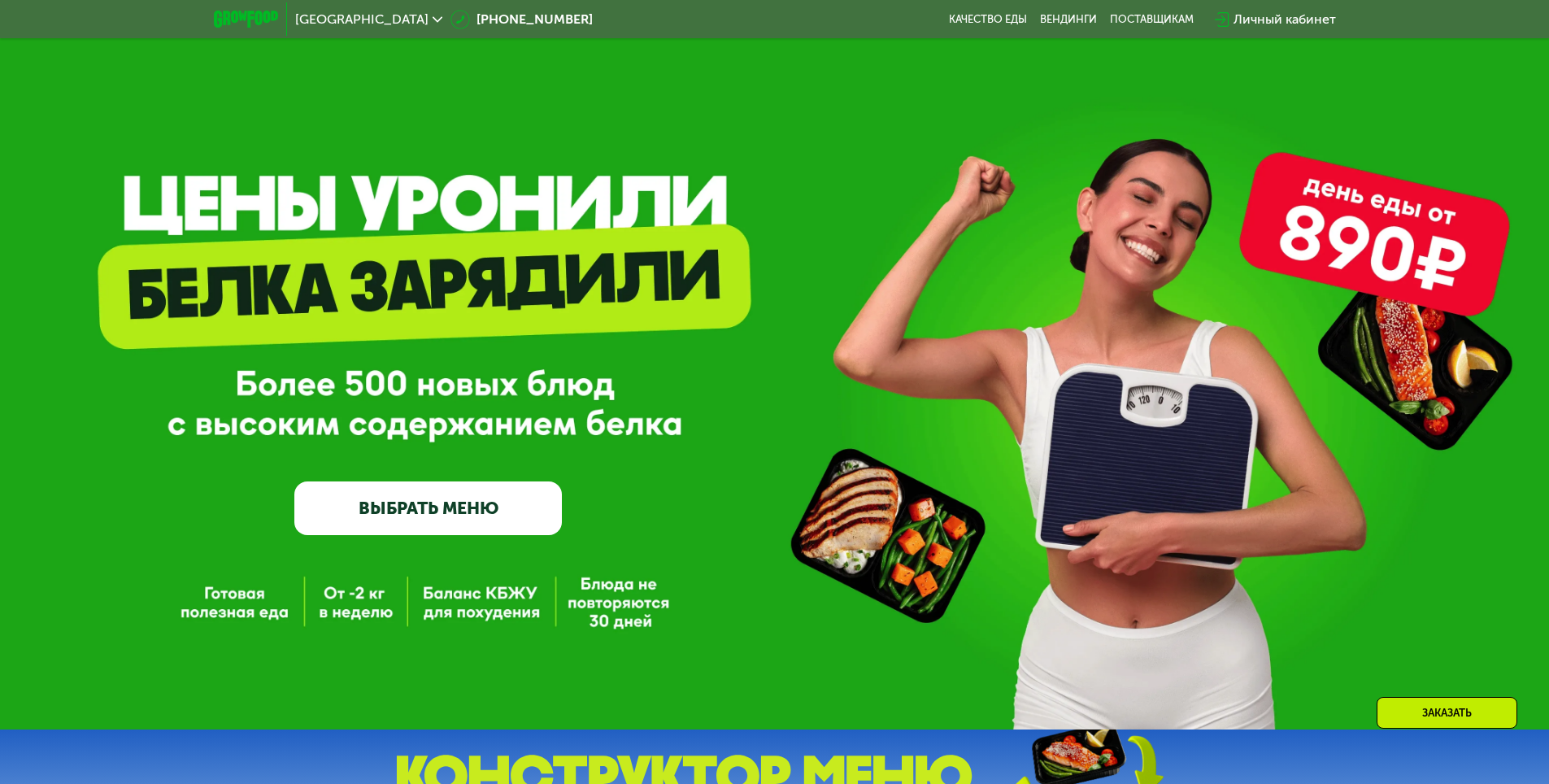
scroll to position [0, 0]
